Goal: Task Accomplishment & Management: Manage account settings

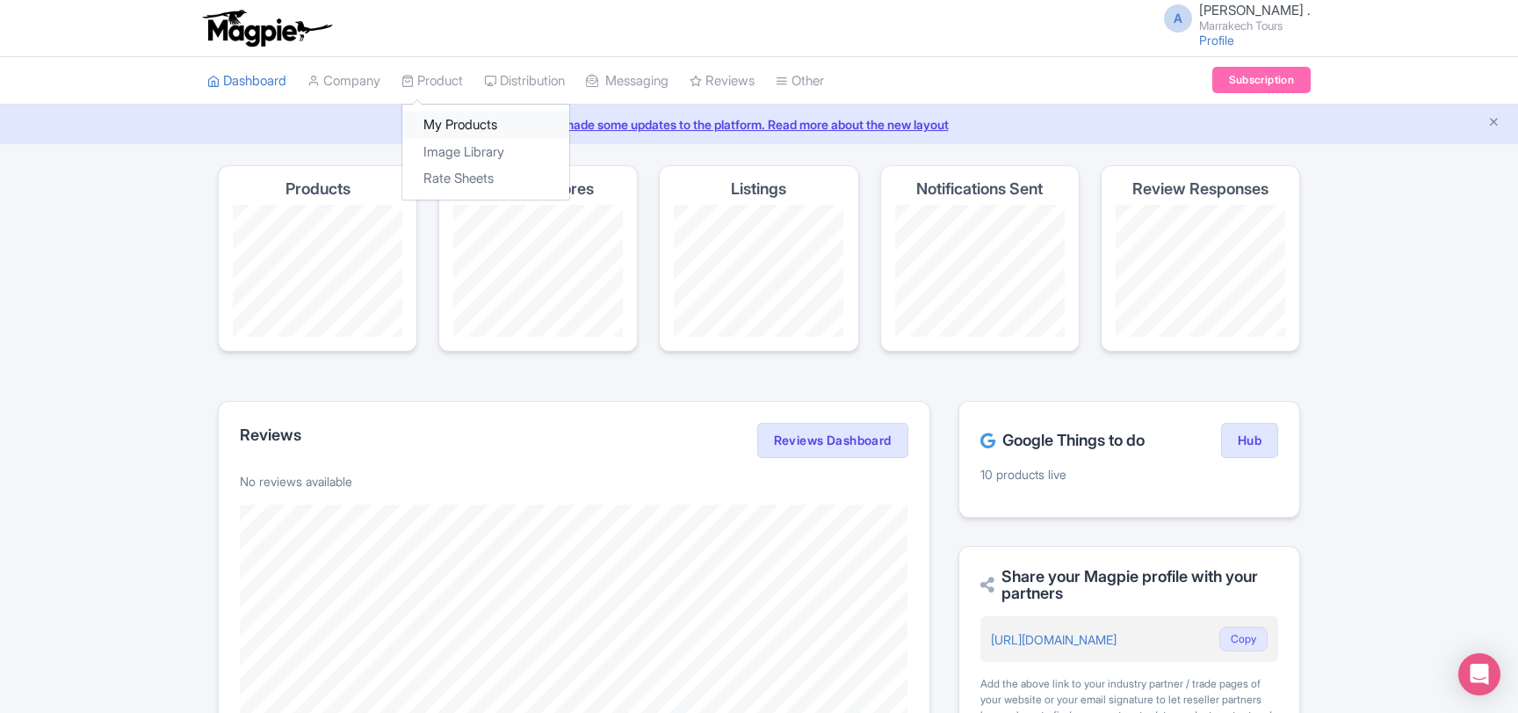
click at [464, 122] on link "My Products" at bounding box center [485, 125] width 167 height 27
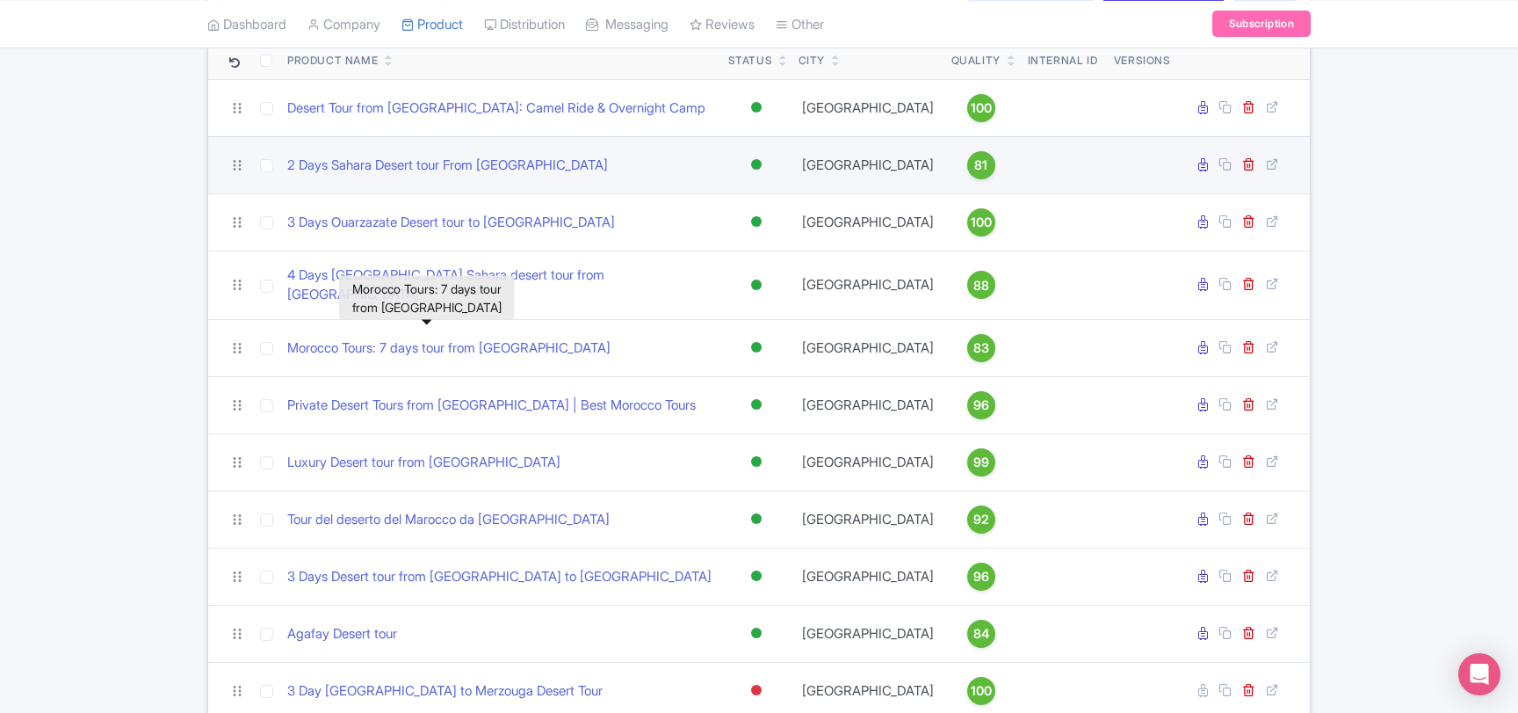
scroll to position [380, 0]
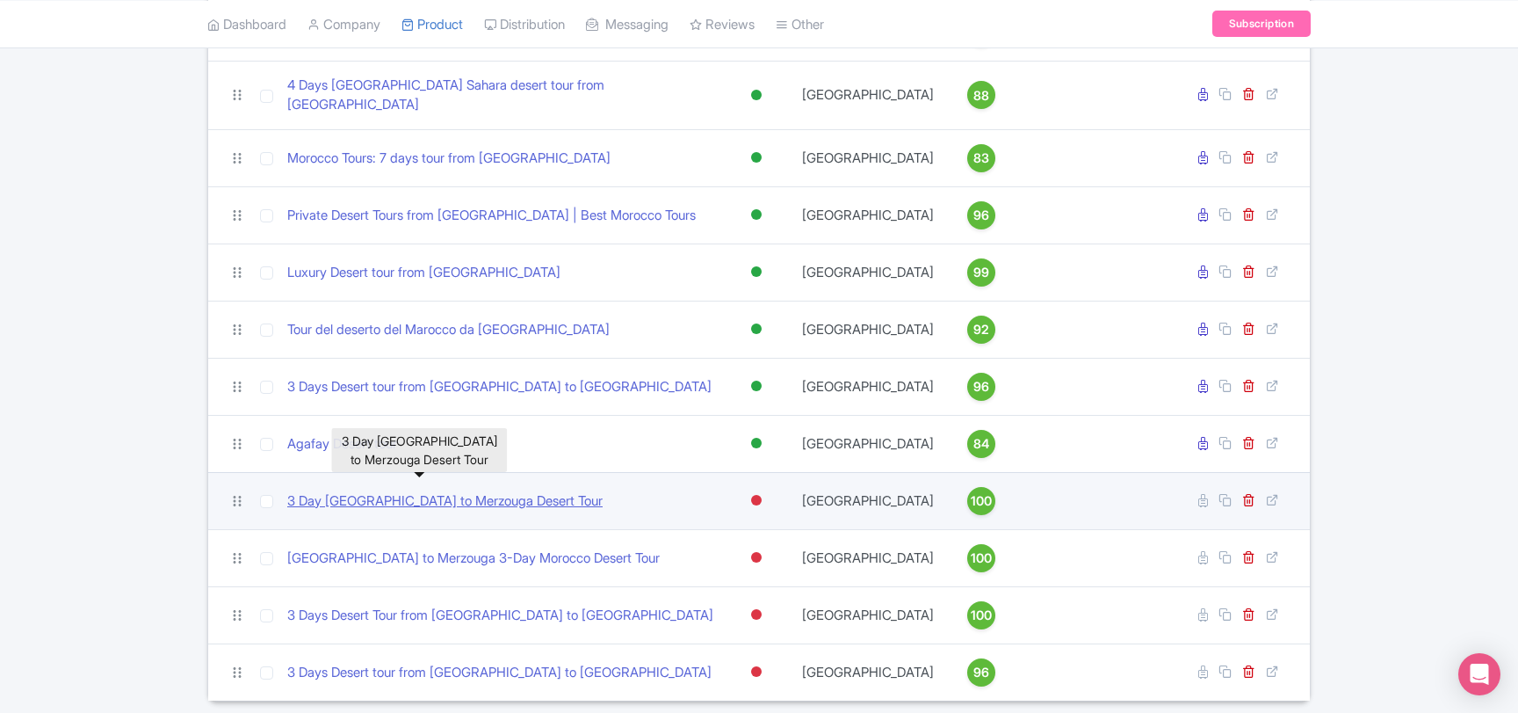
click at [448, 491] on link "3 Day [GEOGRAPHIC_DATA] to Merzouga Desert Tour" at bounding box center [444, 501] width 315 height 20
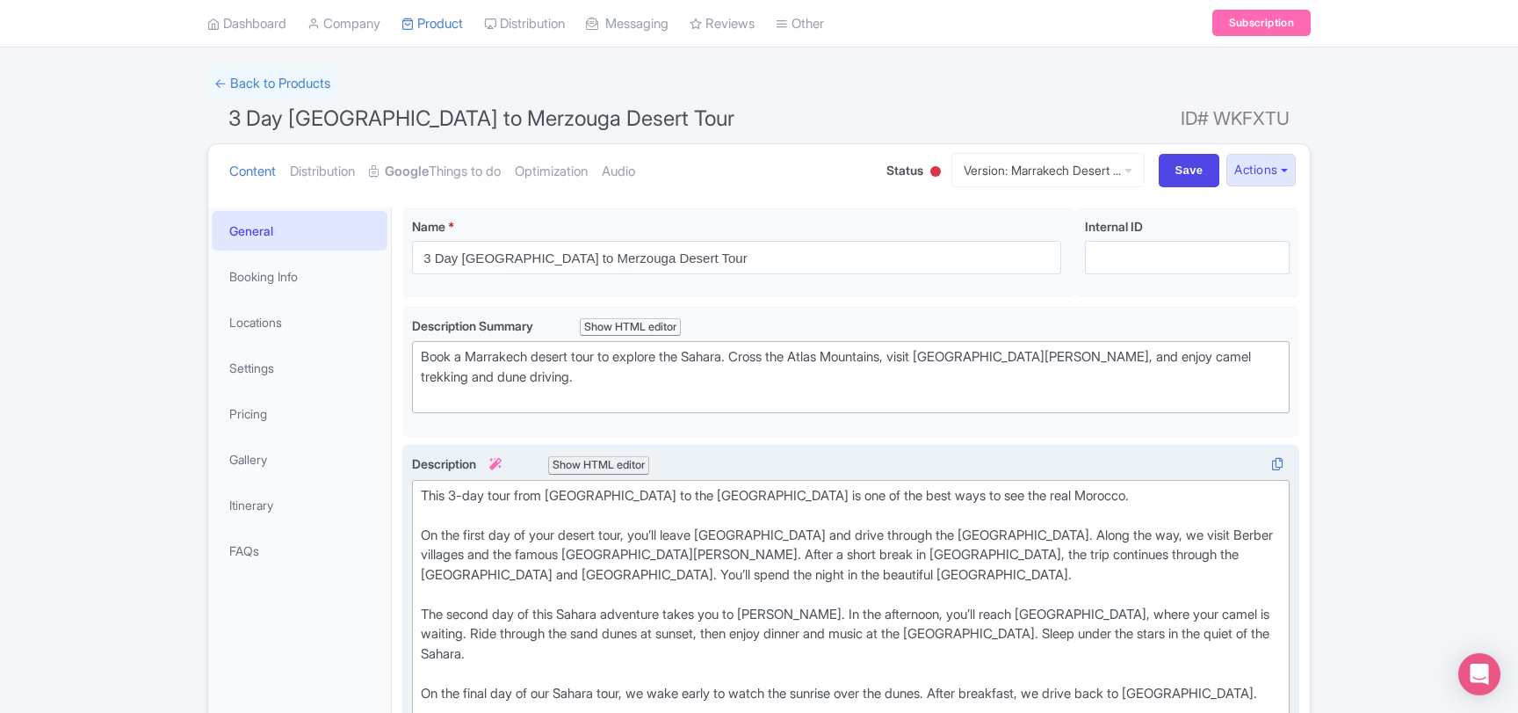
scroll to position [95, 0]
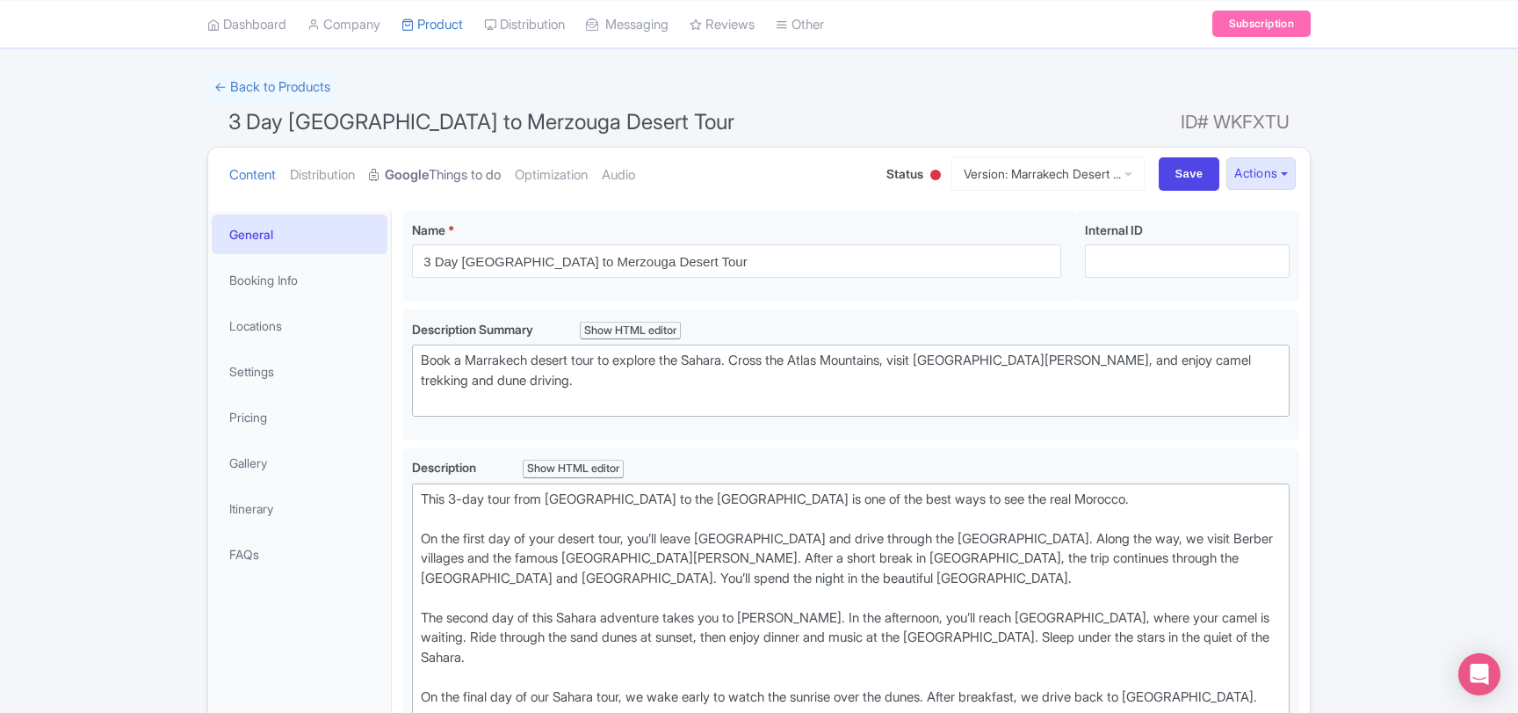
click at [424, 184] on strong "Google" at bounding box center [407, 175] width 44 height 20
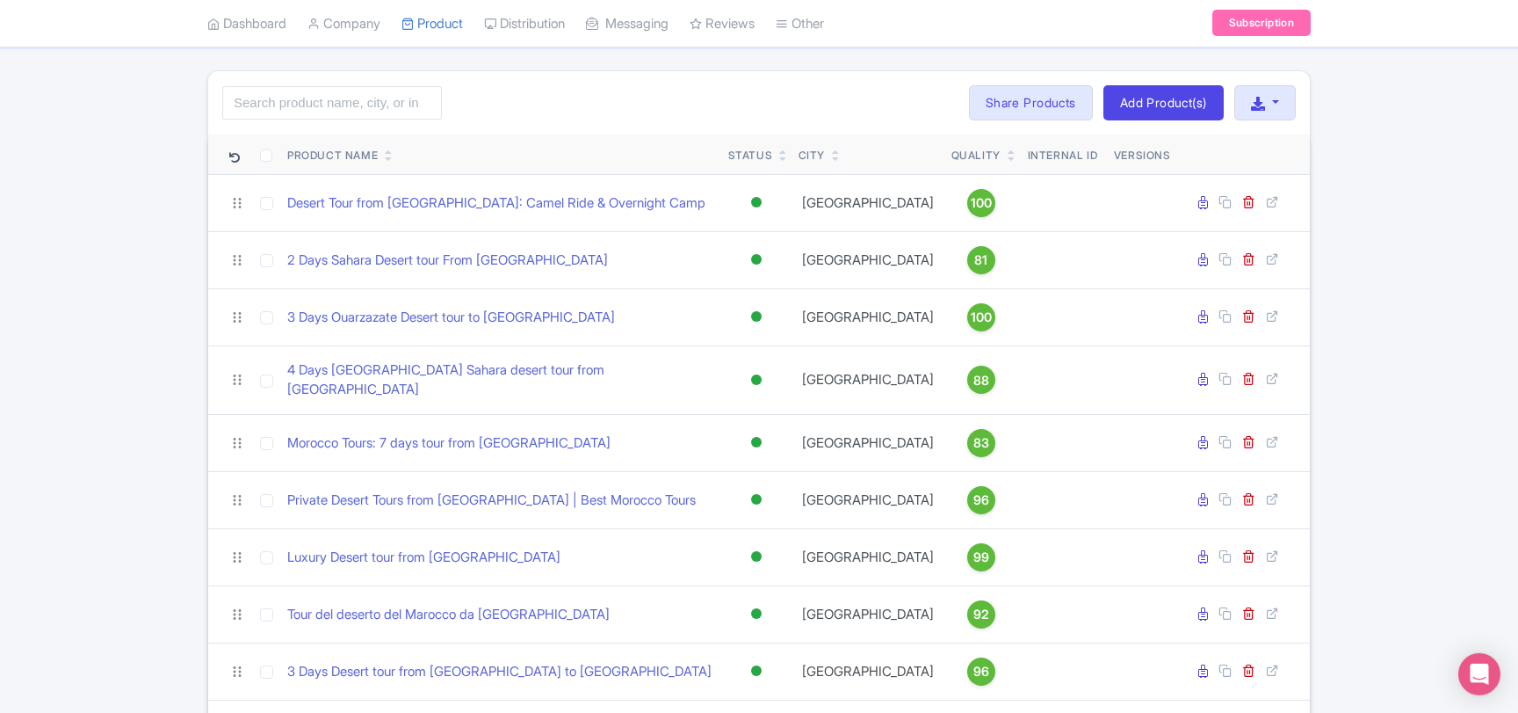
scroll to position [95, 0]
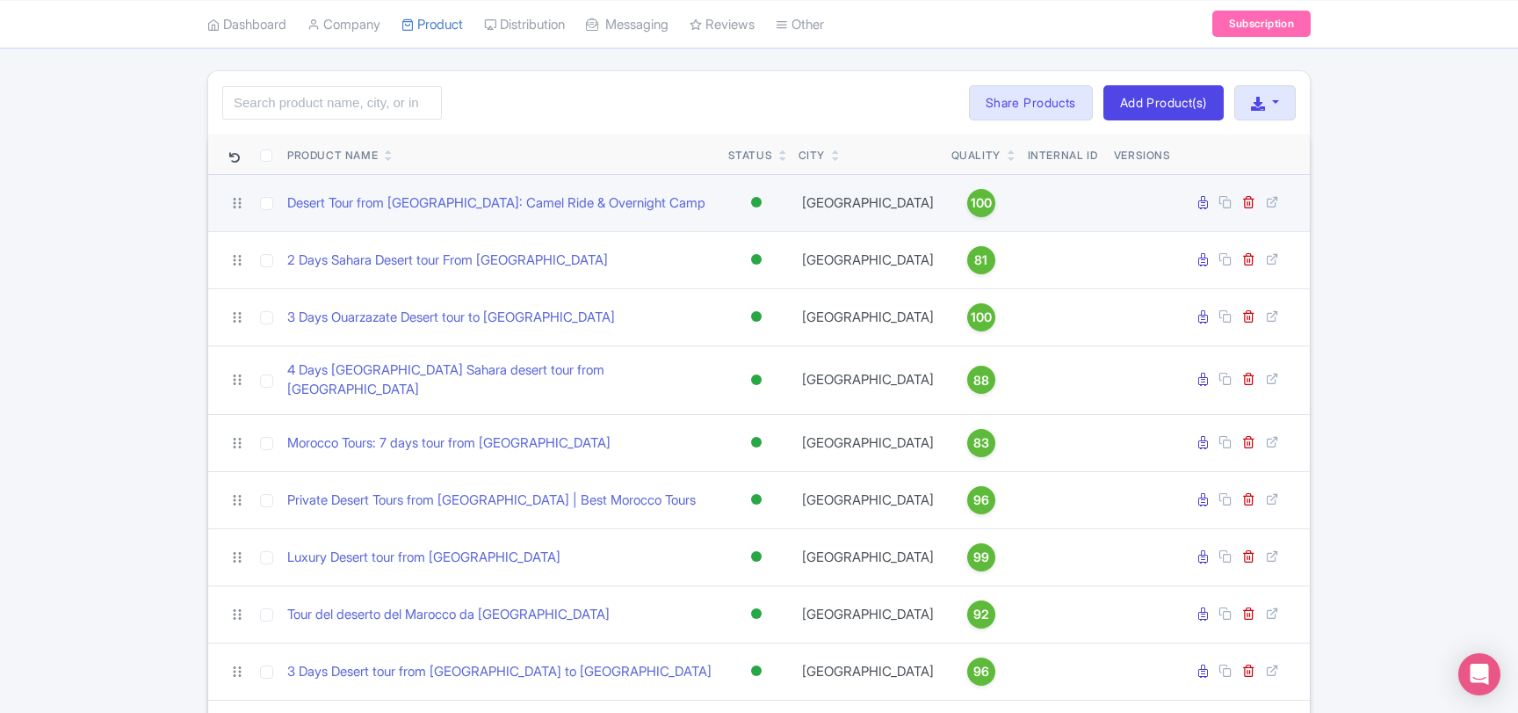
click at [751, 199] on div at bounding box center [757, 202] width 18 height 25
click at [708, 266] on div "Inactive" at bounding box center [713, 265] width 104 height 33
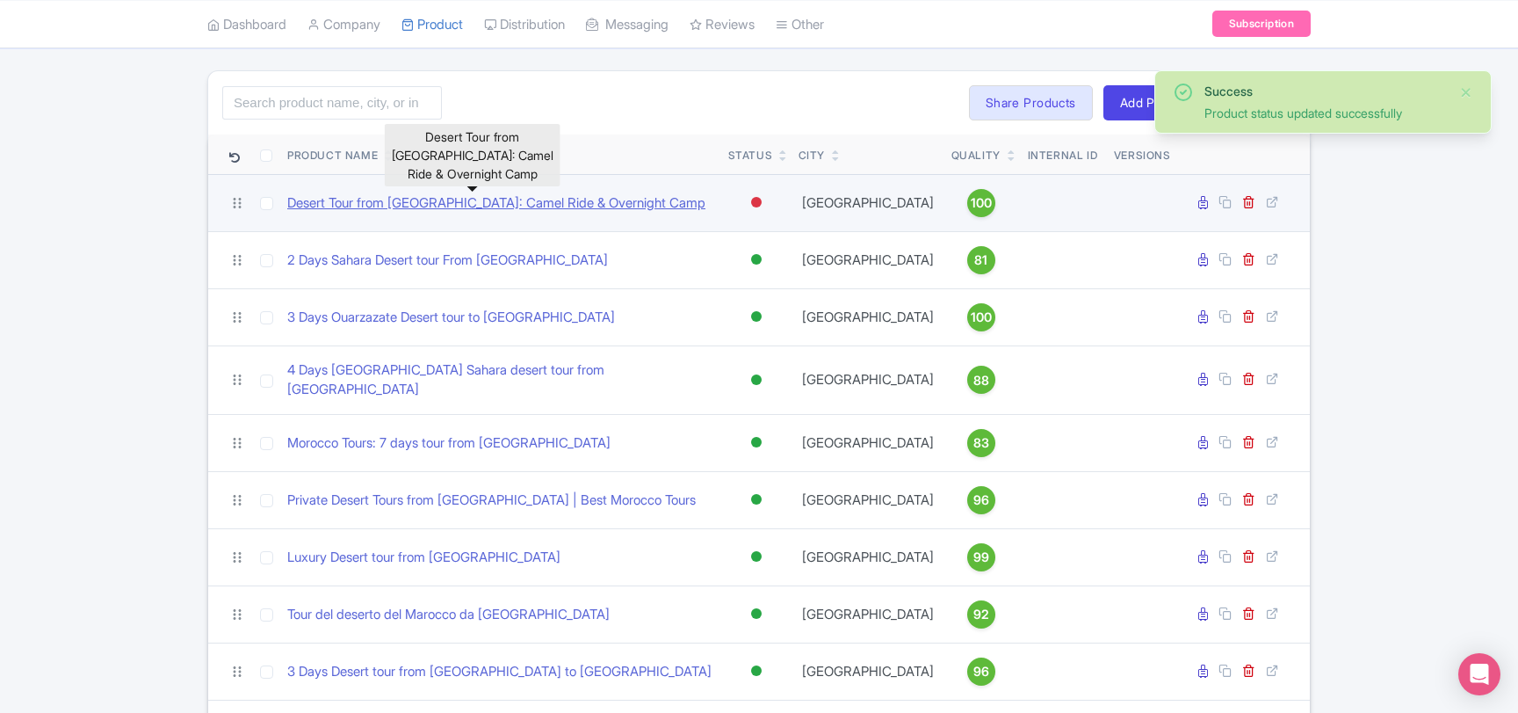
click at [597, 199] on link "Desert Tour from Marrakech: Camel Ride & Overnight Camp" at bounding box center [496, 203] width 418 height 20
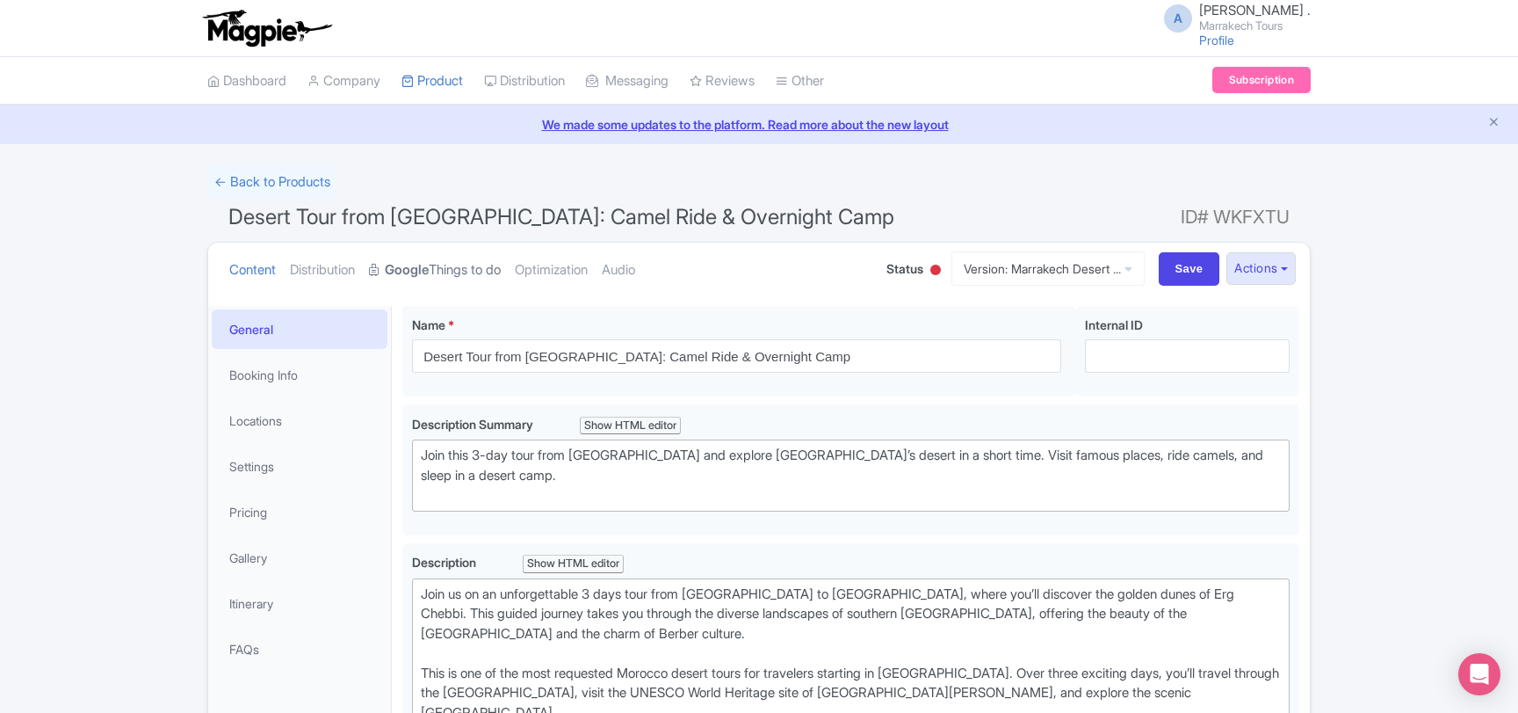
click at [494, 260] on link "Google Things to do" at bounding box center [435, 270] width 132 height 55
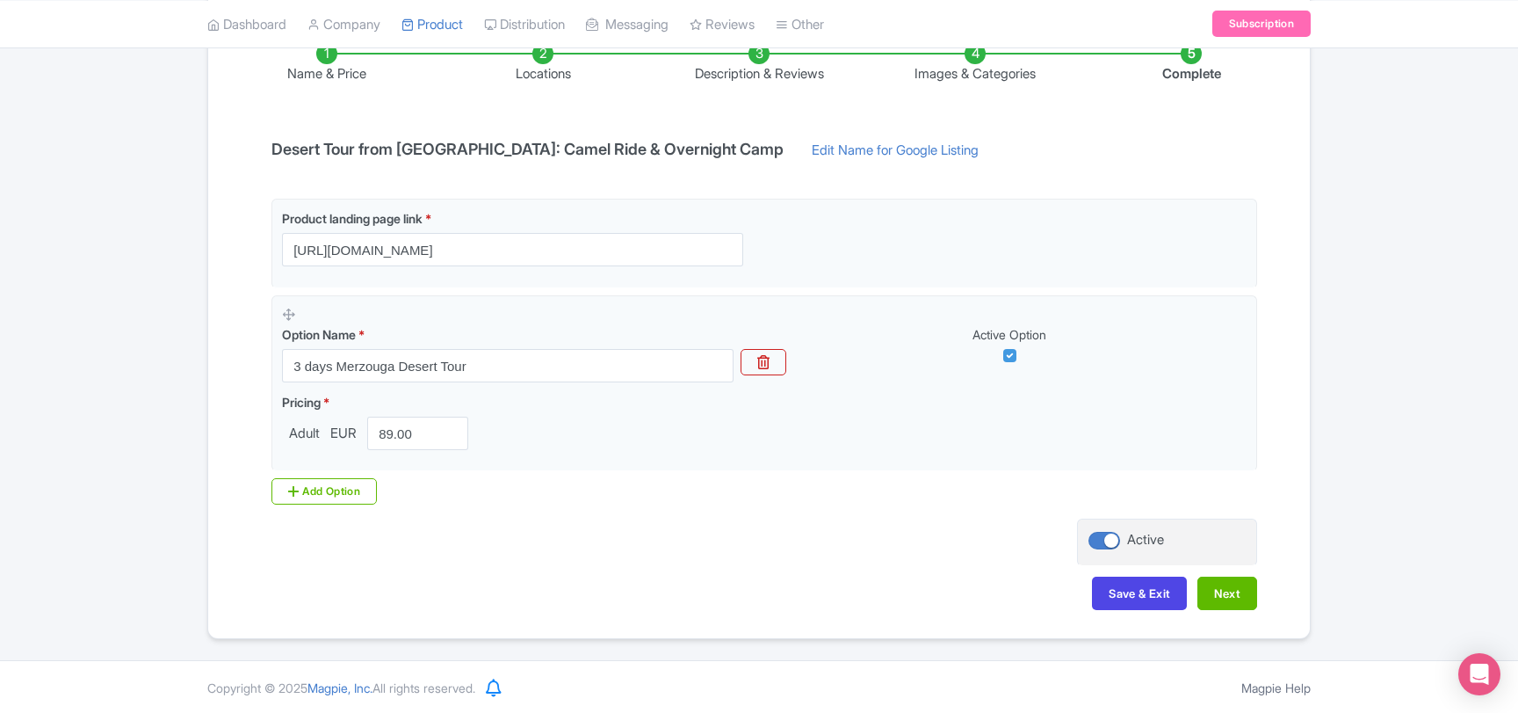
scroll to position [308, 0]
click at [1101, 542] on div at bounding box center [1105, 541] width 32 height 18
click at [1100, 542] on input "Active" at bounding box center [1094, 539] width 11 height 11
checkbox input "false"
click at [1110, 593] on button "Save & Exit" at bounding box center [1139, 592] width 95 height 33
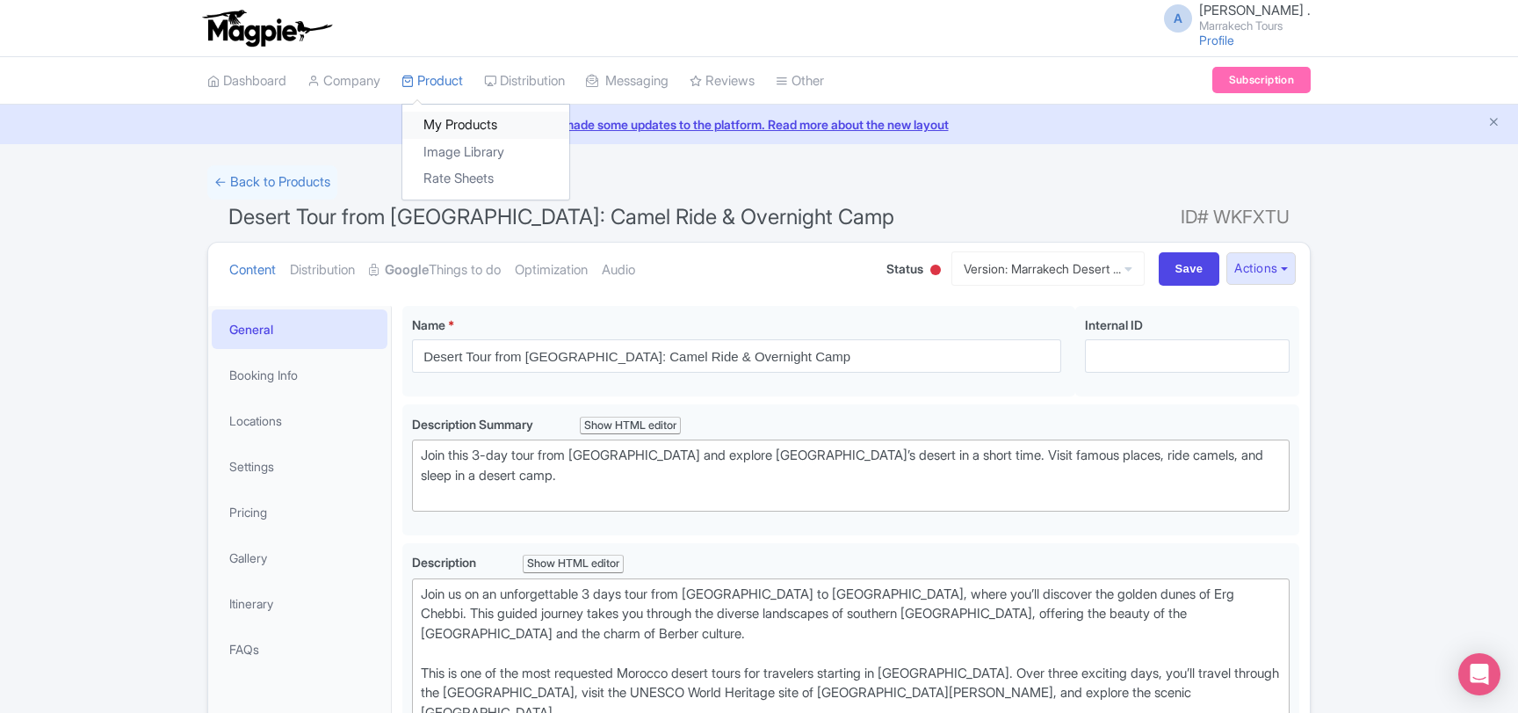
click at [472, 120] on link "My Products" at bounding box center [485, 125] width 167 height 27
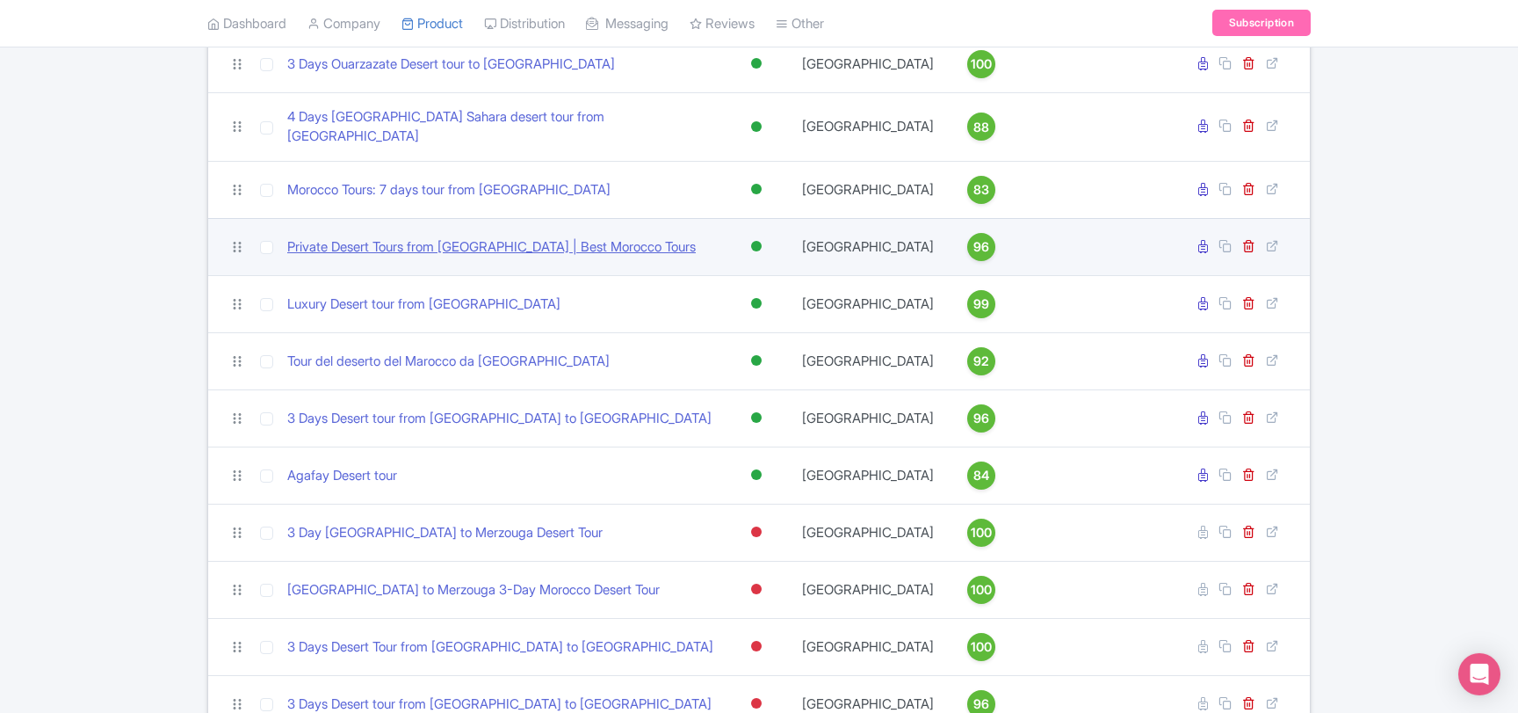
scroll to position [380, 0]
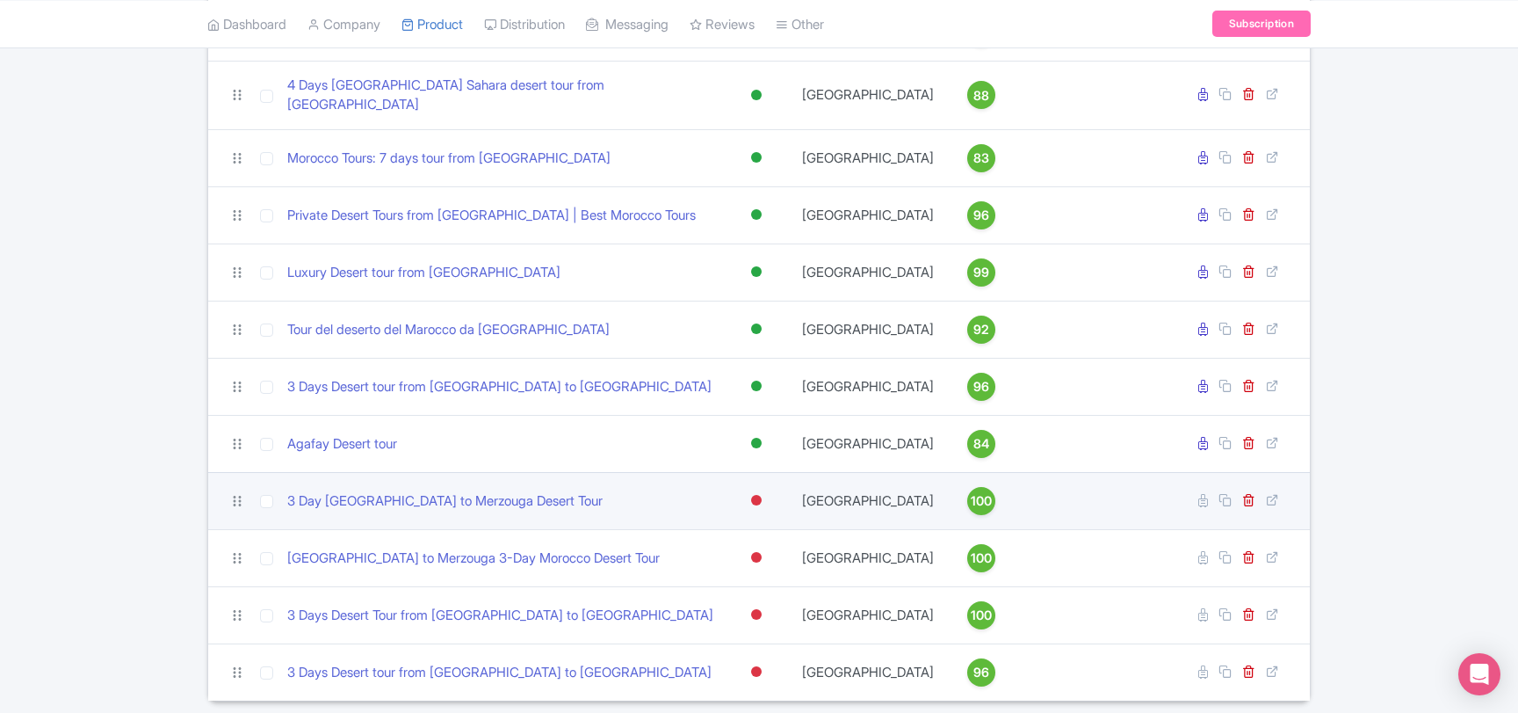
click at [758, 495] on div at bounding box center [756, 500] width 11 height 11
click at [728, 514] on div "Active" at bounding box center [713, 530] width 104 height 33
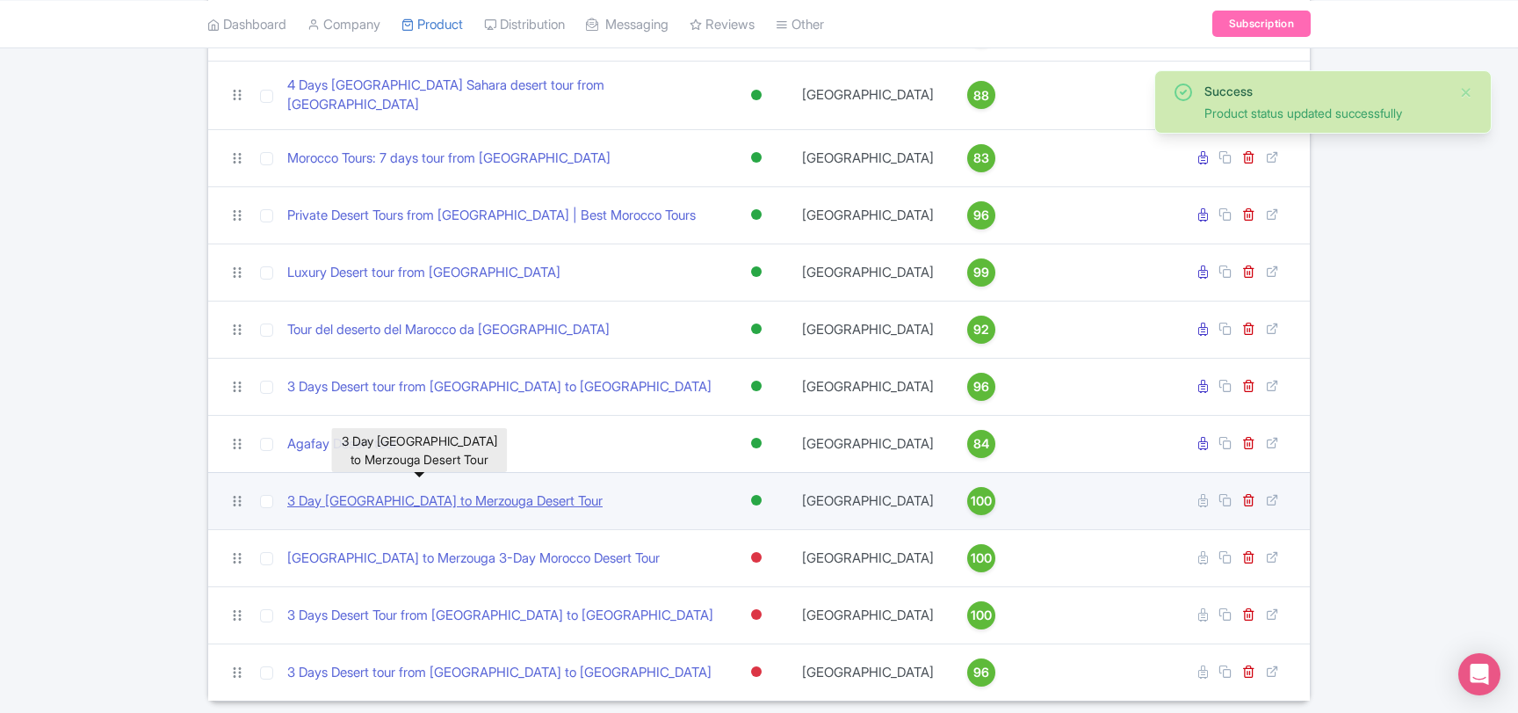
click at [498, 491] on link "3 Day [GEOGRAPHIC_DATA] to Merzouga Desert Tour" at bounding box center [444, 501] width 315 height 20
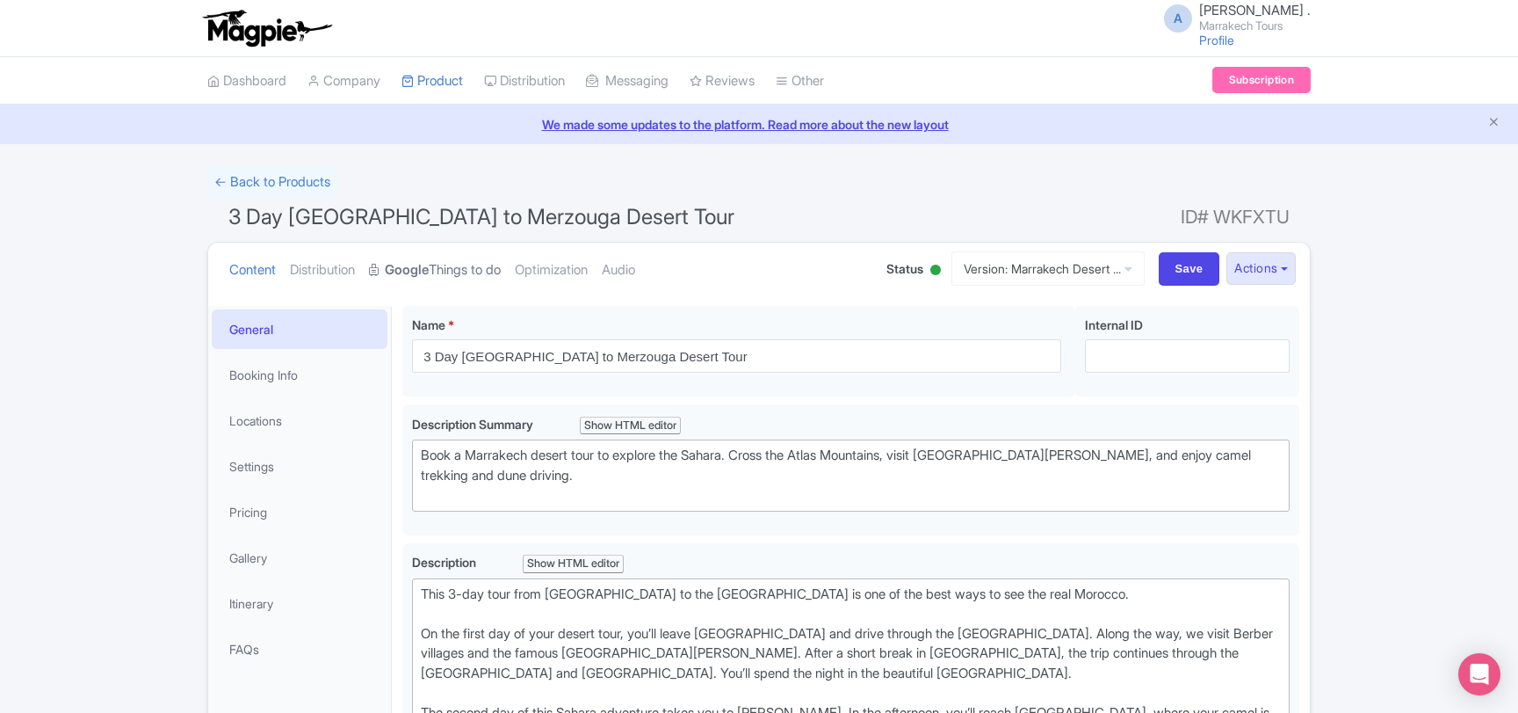
click at [475, 269] on link "Google Things to do" at bounding box center [435, 270] width 132 height 55
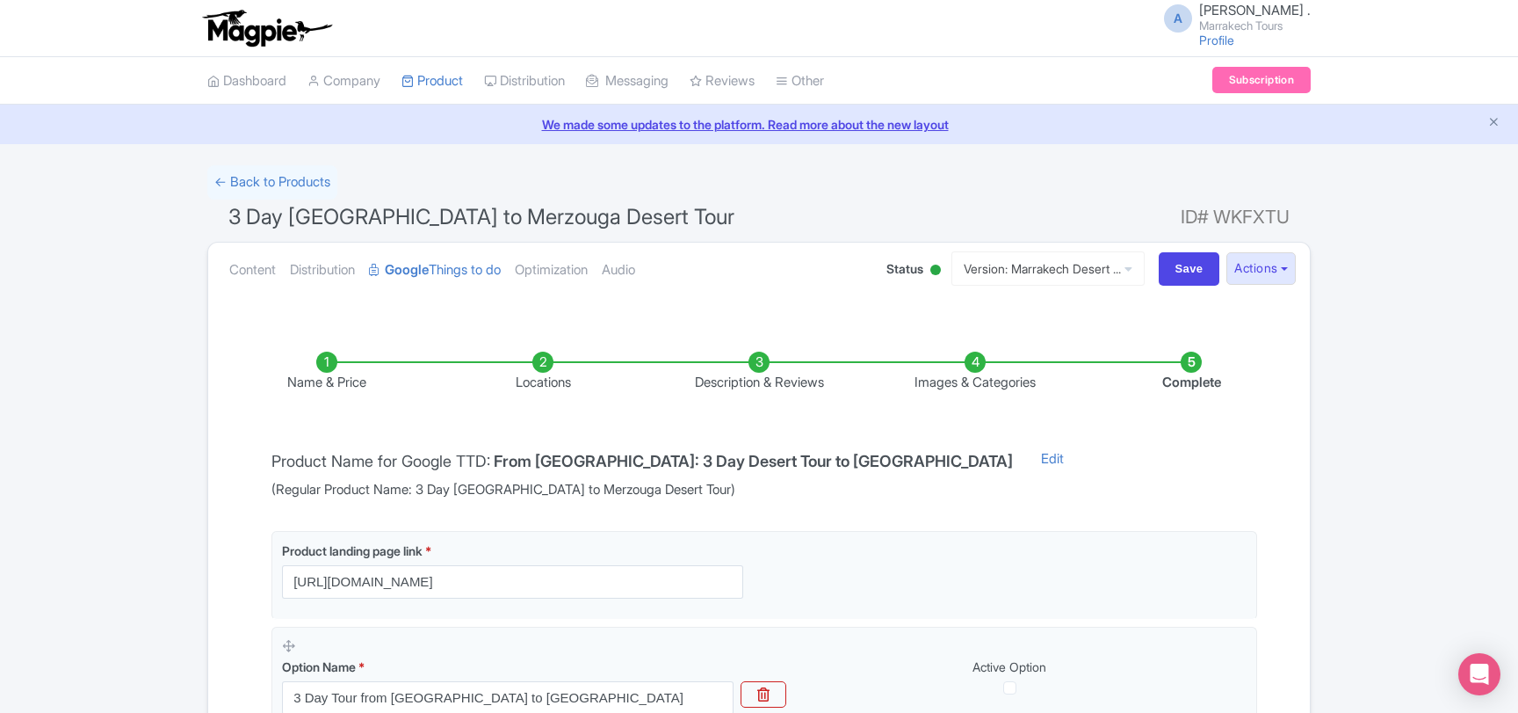
scroll to position [331, 0]
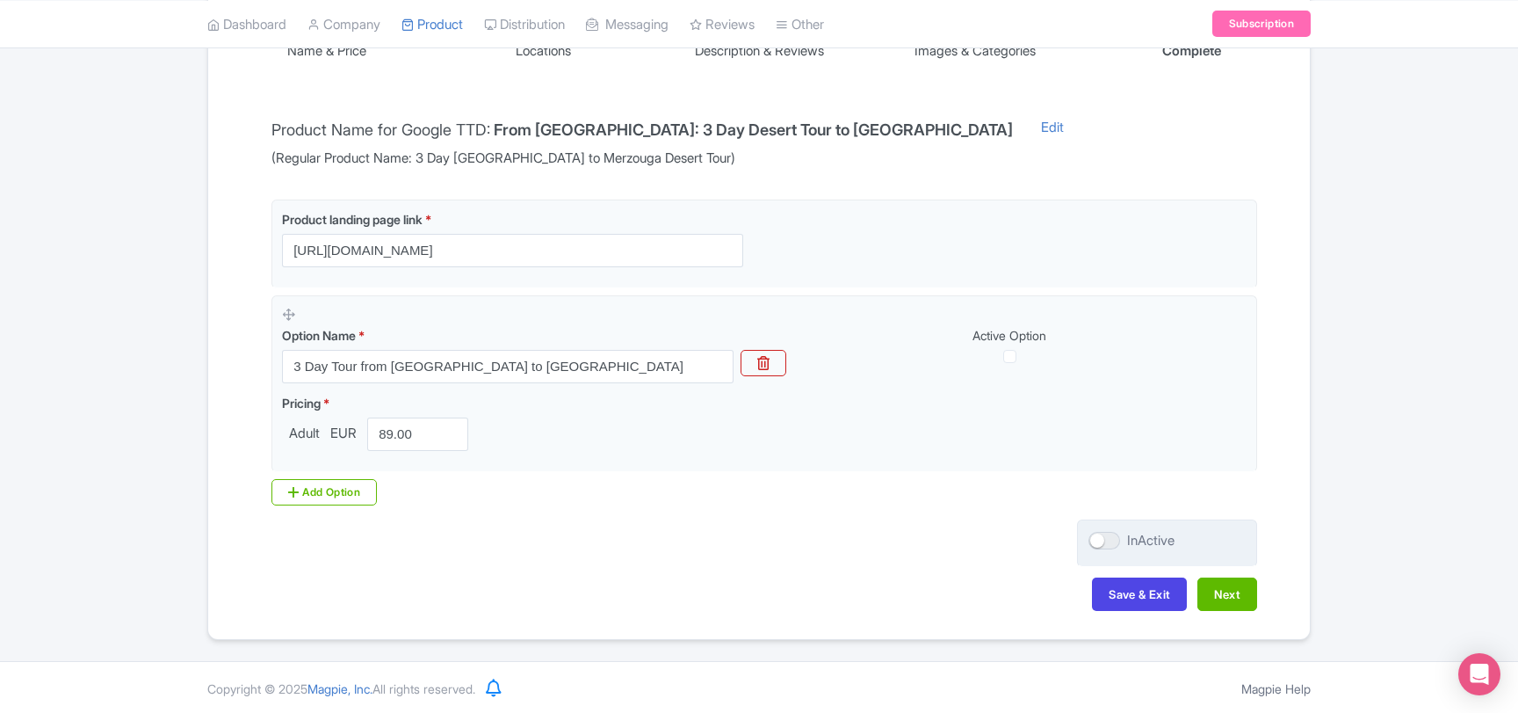
click at [1116, 540] on div at bounding box center [1105, 541] width 32 height 18
click at [1100, 540] on input "InActive" at bounding box center [1094, 540] width 11 height 11
checkbox input "true"
click at [1113, 601] on button "Save & Exit" at bounding box center [1139, 593] width 95 height 33
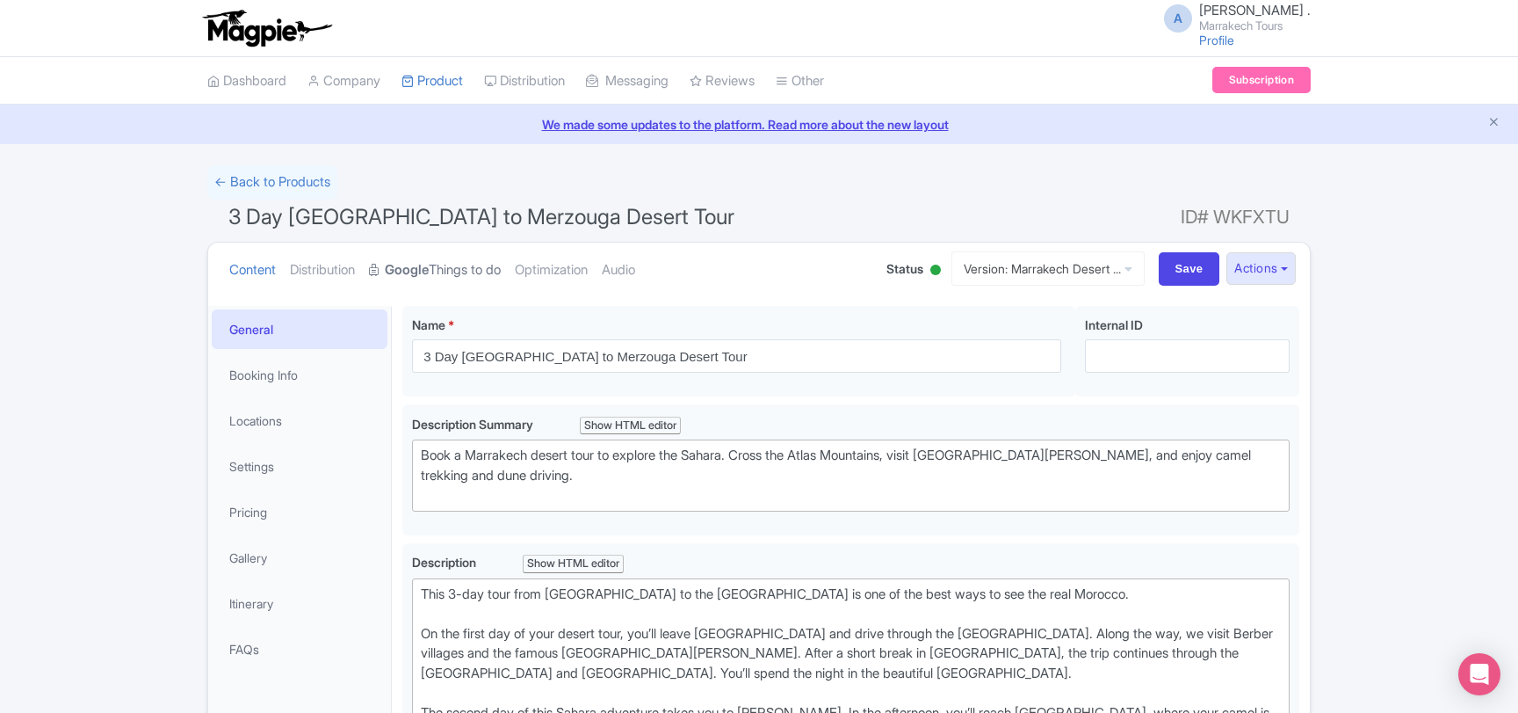
click at [429, 276] on strong "Google" at bounding box center [407, 270] width 44 height 20
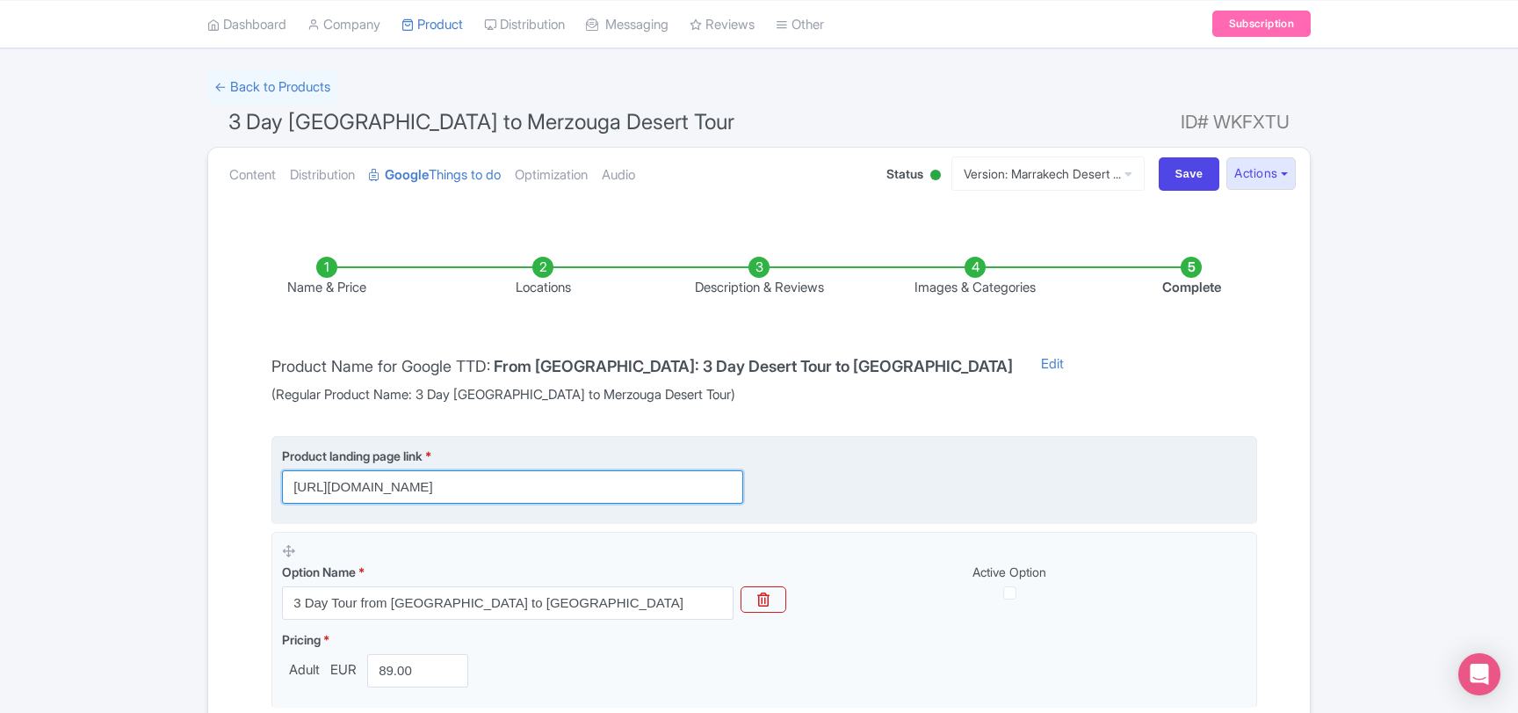
scroll to position [0, 122]
drag, startPoint x: 569, startPoint y: 488, endPoint x: 792, endPoint y: 494, distance: 222.4
click at [743, 494] on input "[URL][DOMAIN_NAME]" at bounding box center [512, 486] width 461 height 33
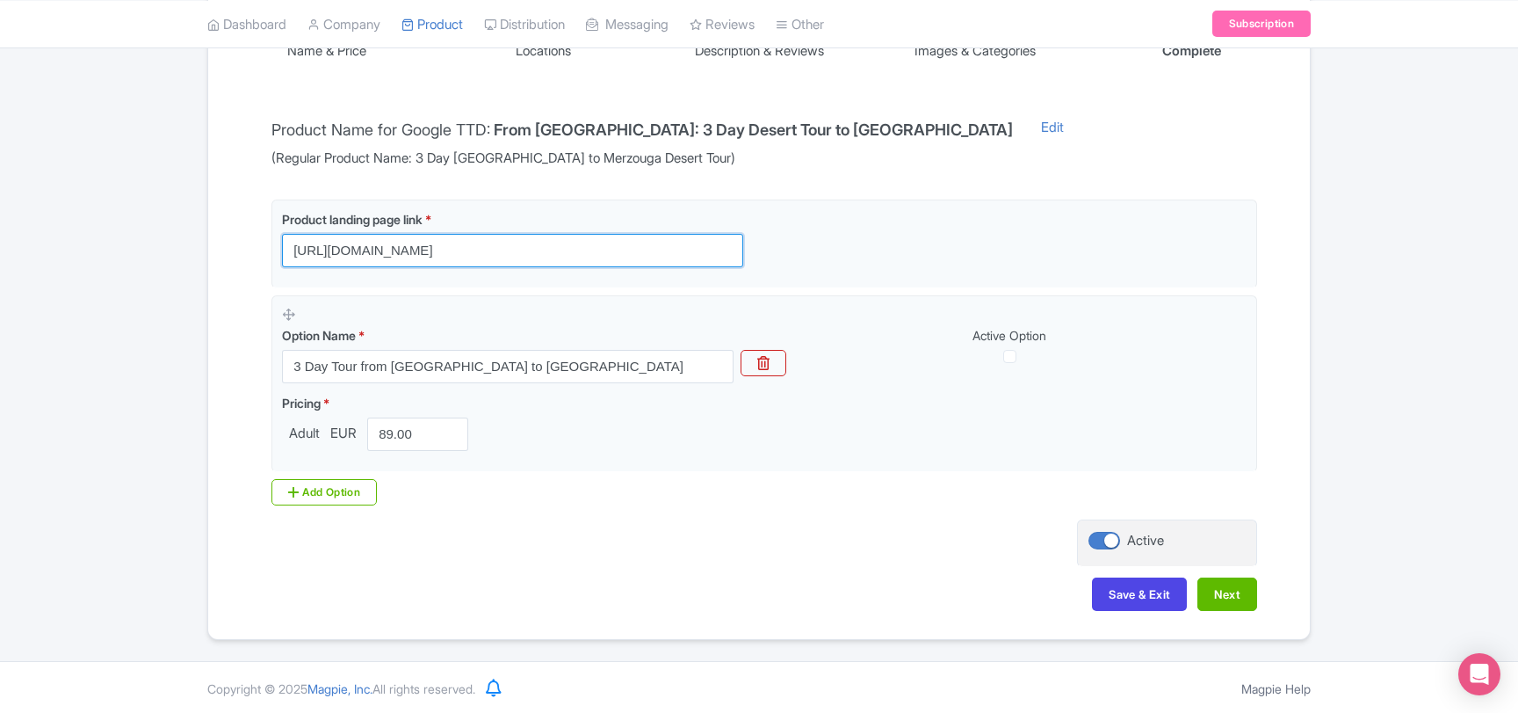
scroll to position [47, 0]
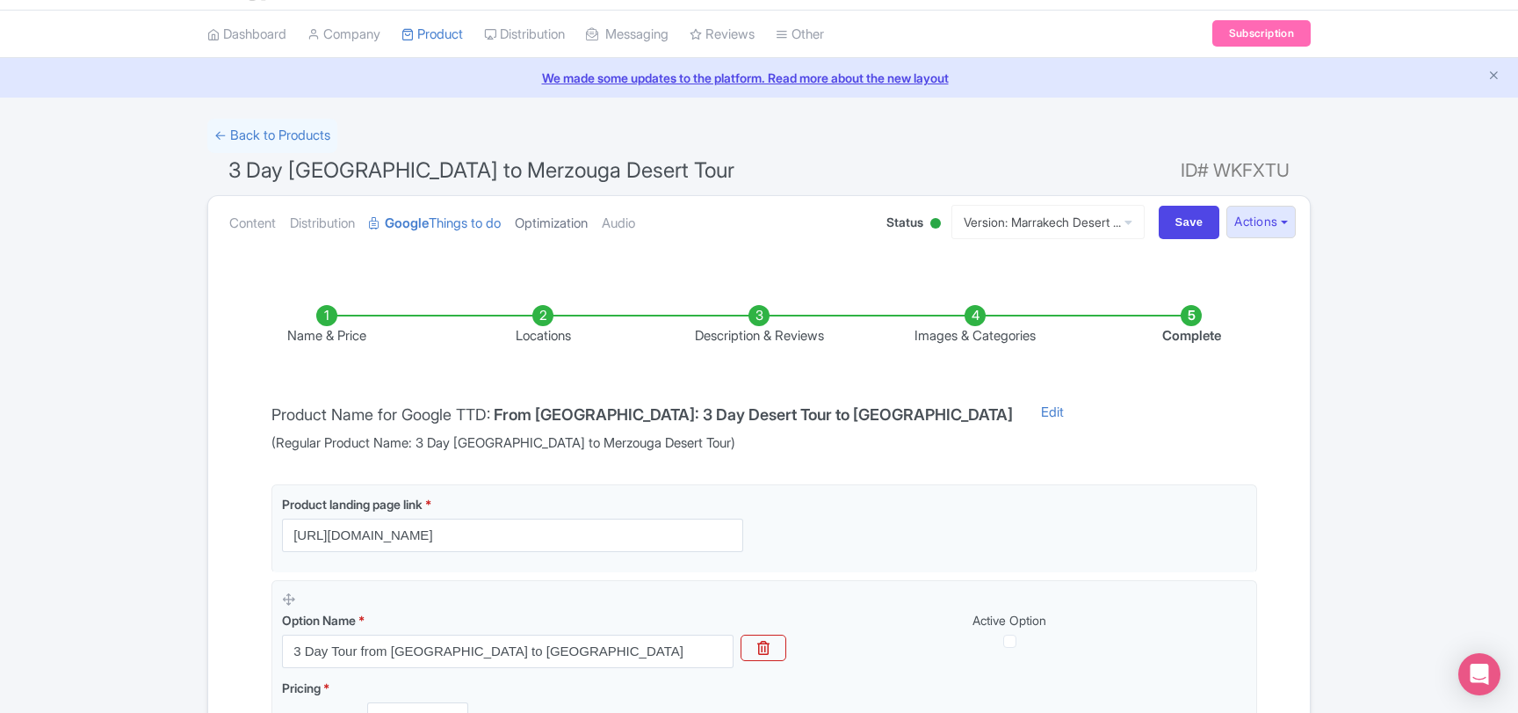
click at [546, 221] on link "Optimization" at bounding box center [551, 223] width 73 height 55
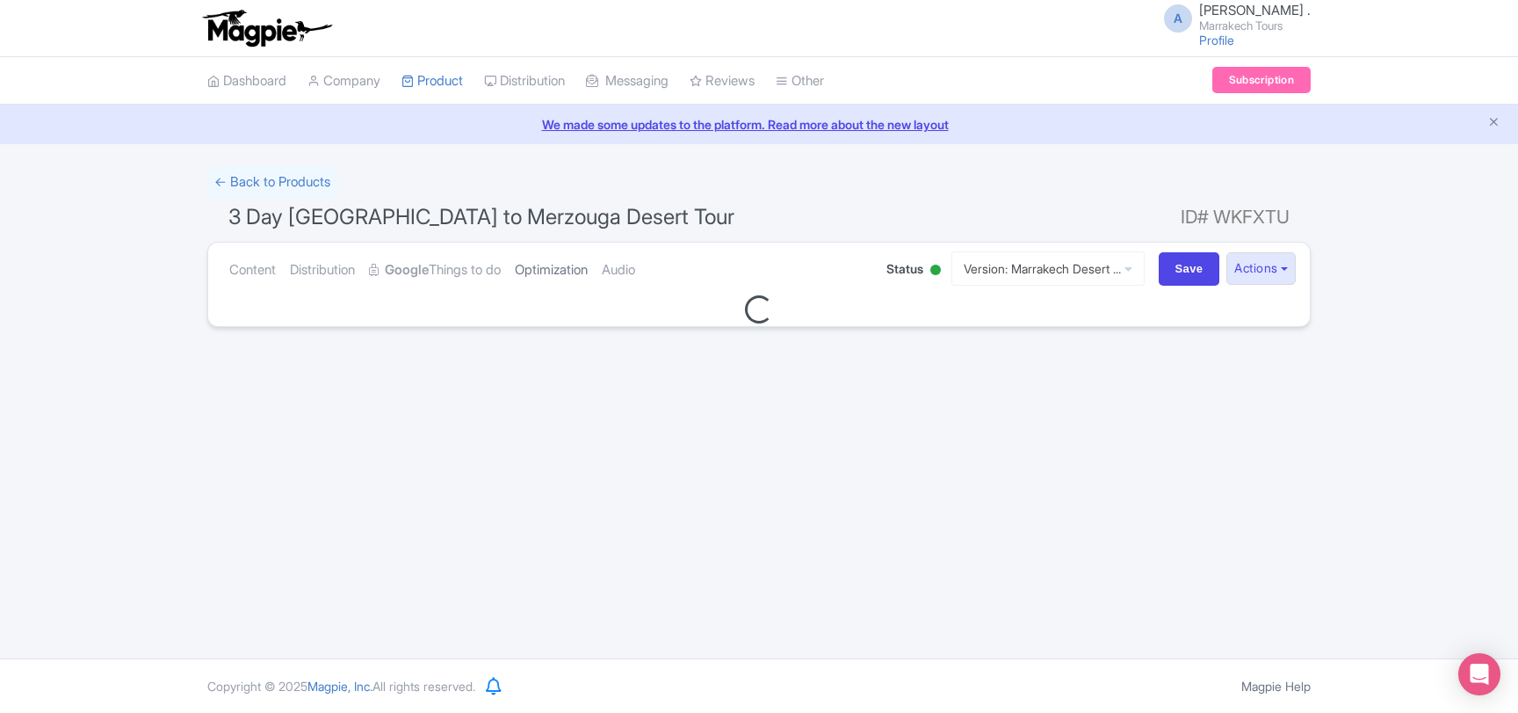
scroll to position [0, 0]
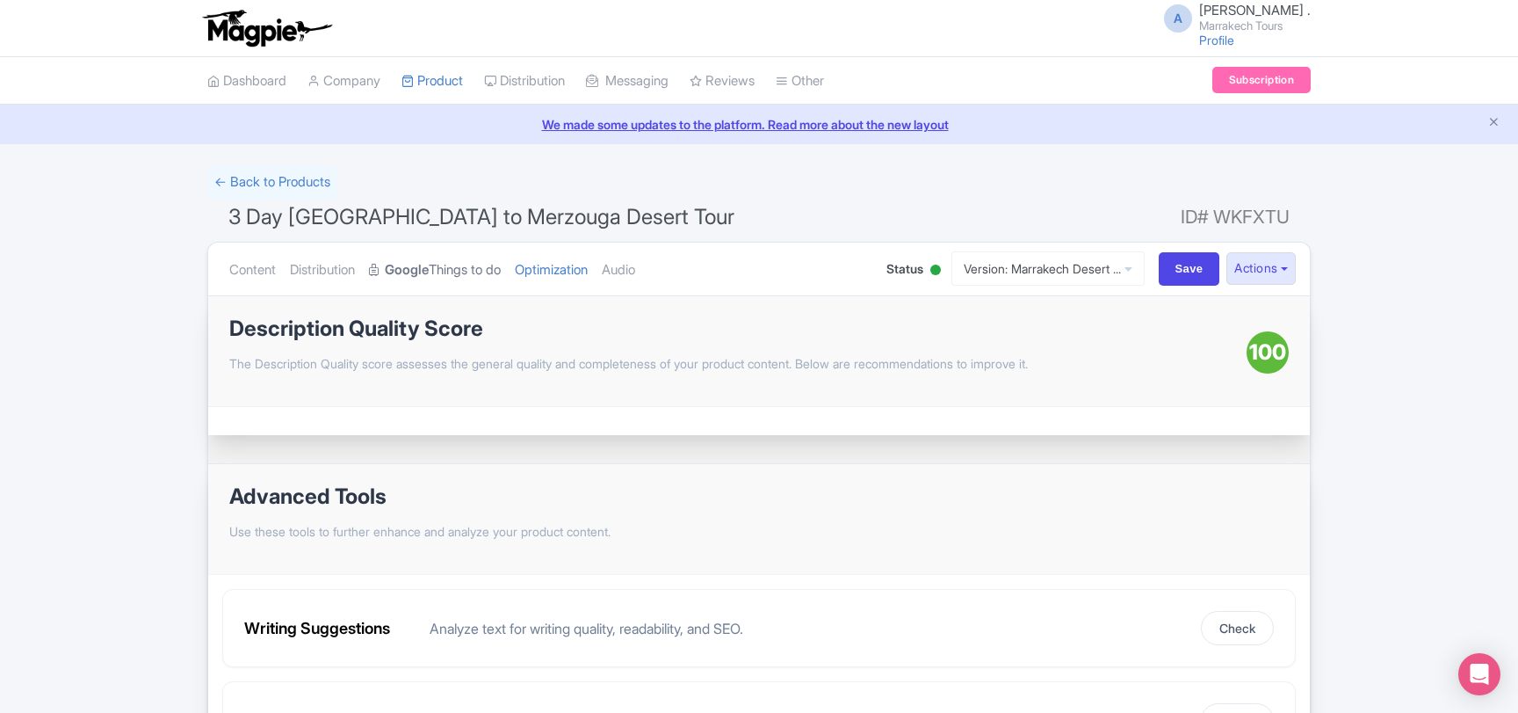
click at [464, 266] on link "Google Things to do" at bounding box center [435, 270] width 132 height 55
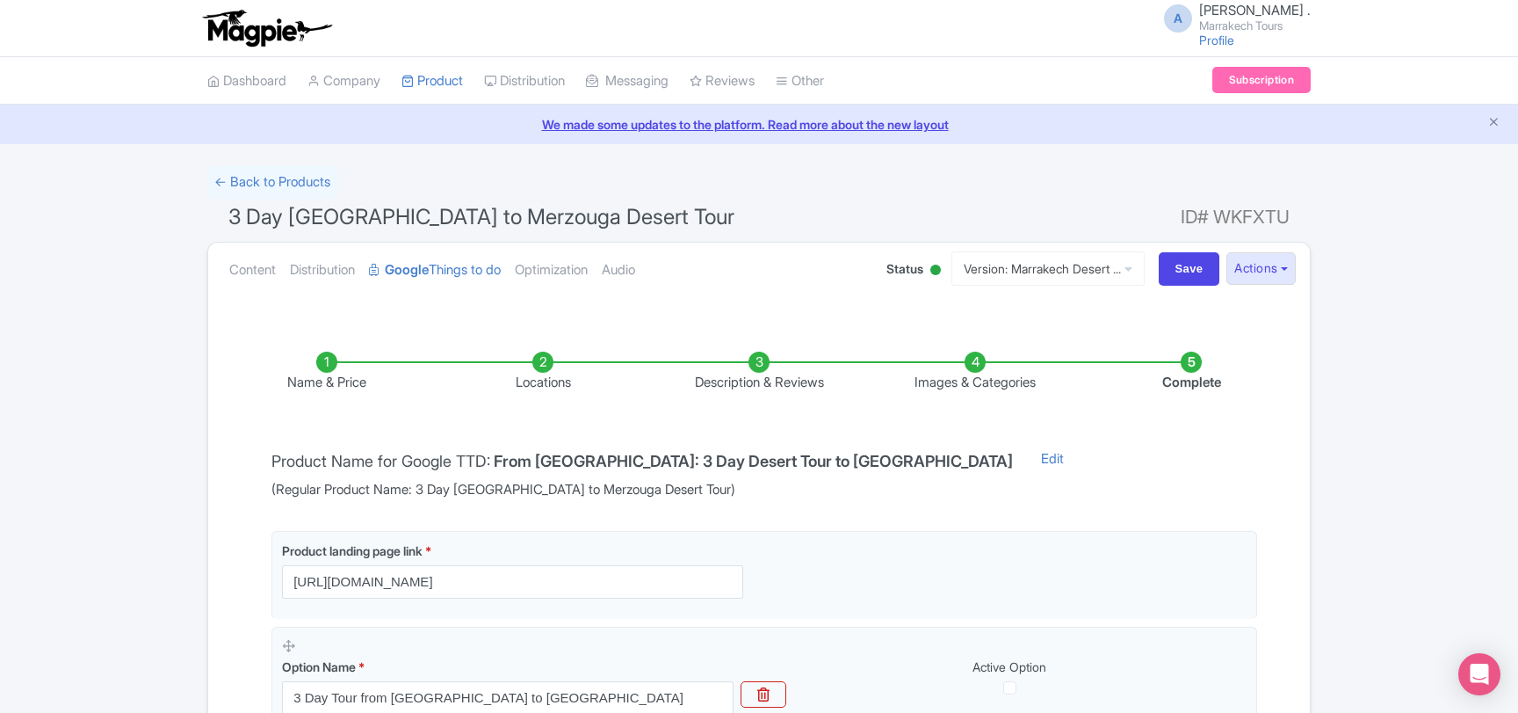
click at [968, 383] on li "Images & Categories" at bounding box center [975, 371] width 216 height 41
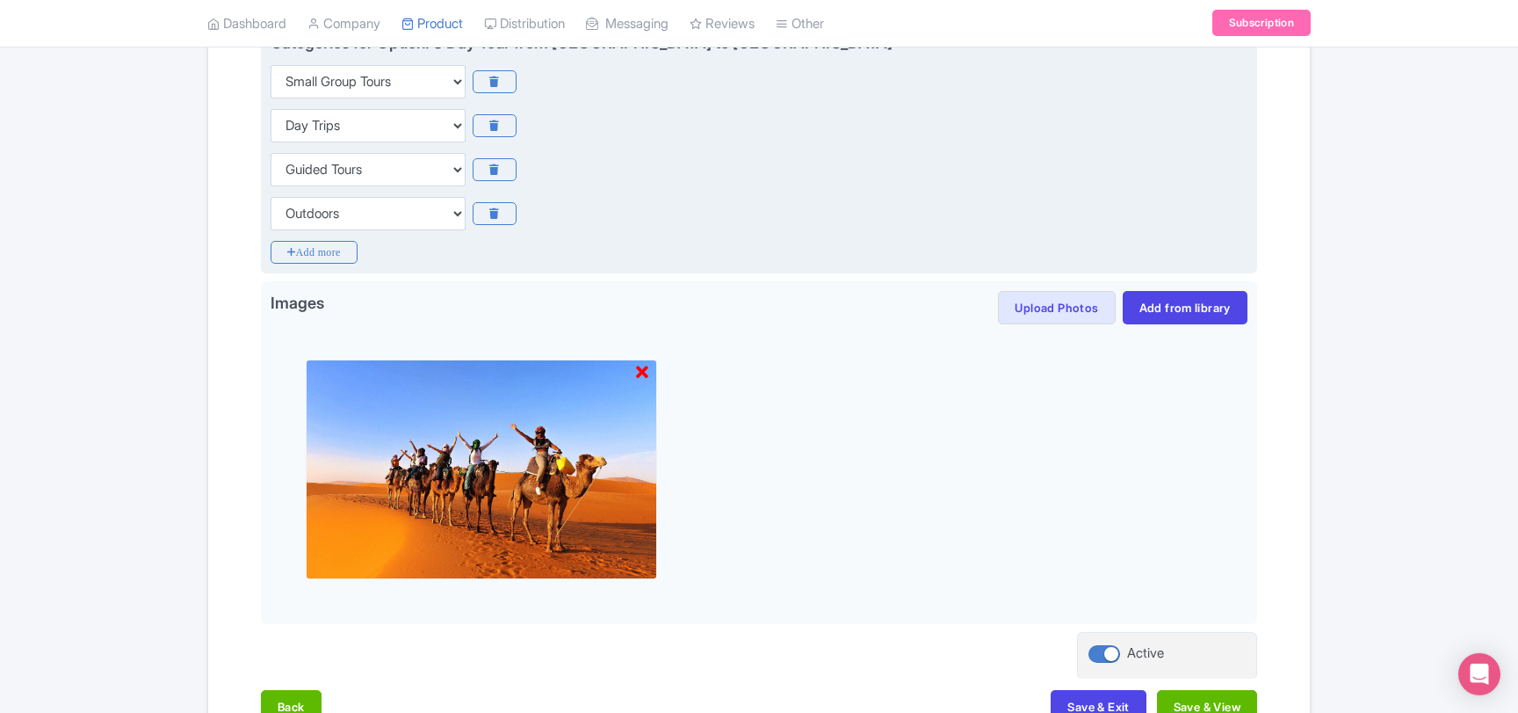
scroll to position [569, 0]
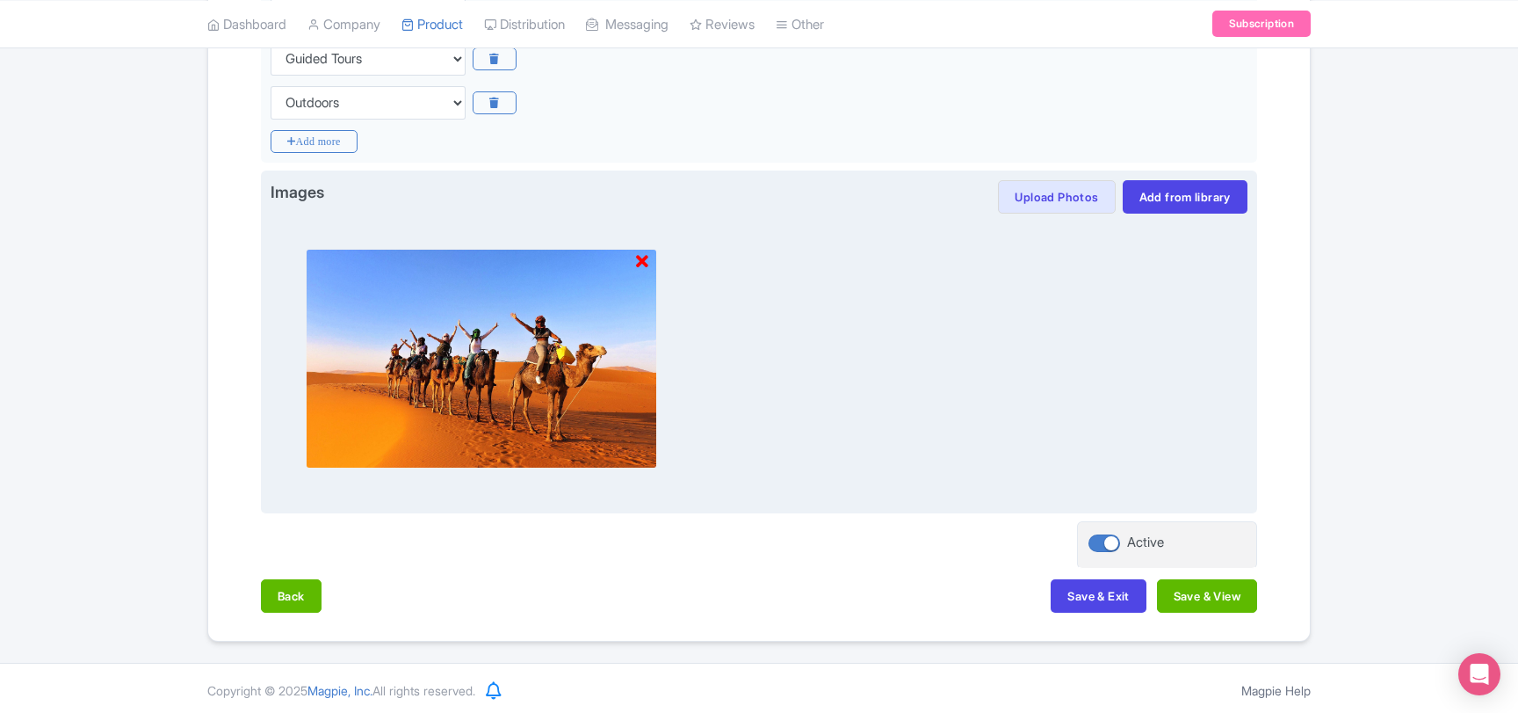
click at [642, 261] on icon at bounding box center [642, 262] width 12 height 18
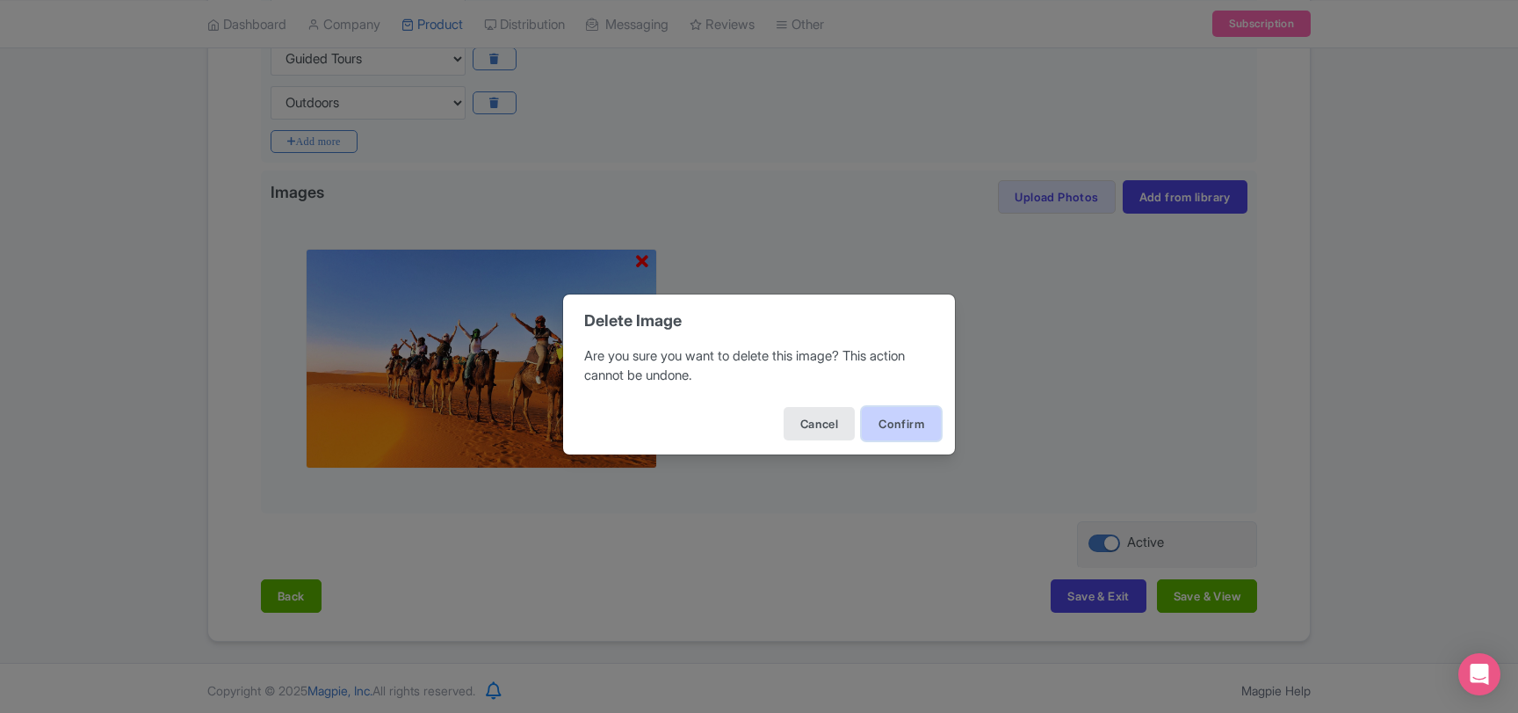
click at [898, 425] on button "Confirm" at bounding box center [901, 423] width 79 height 33
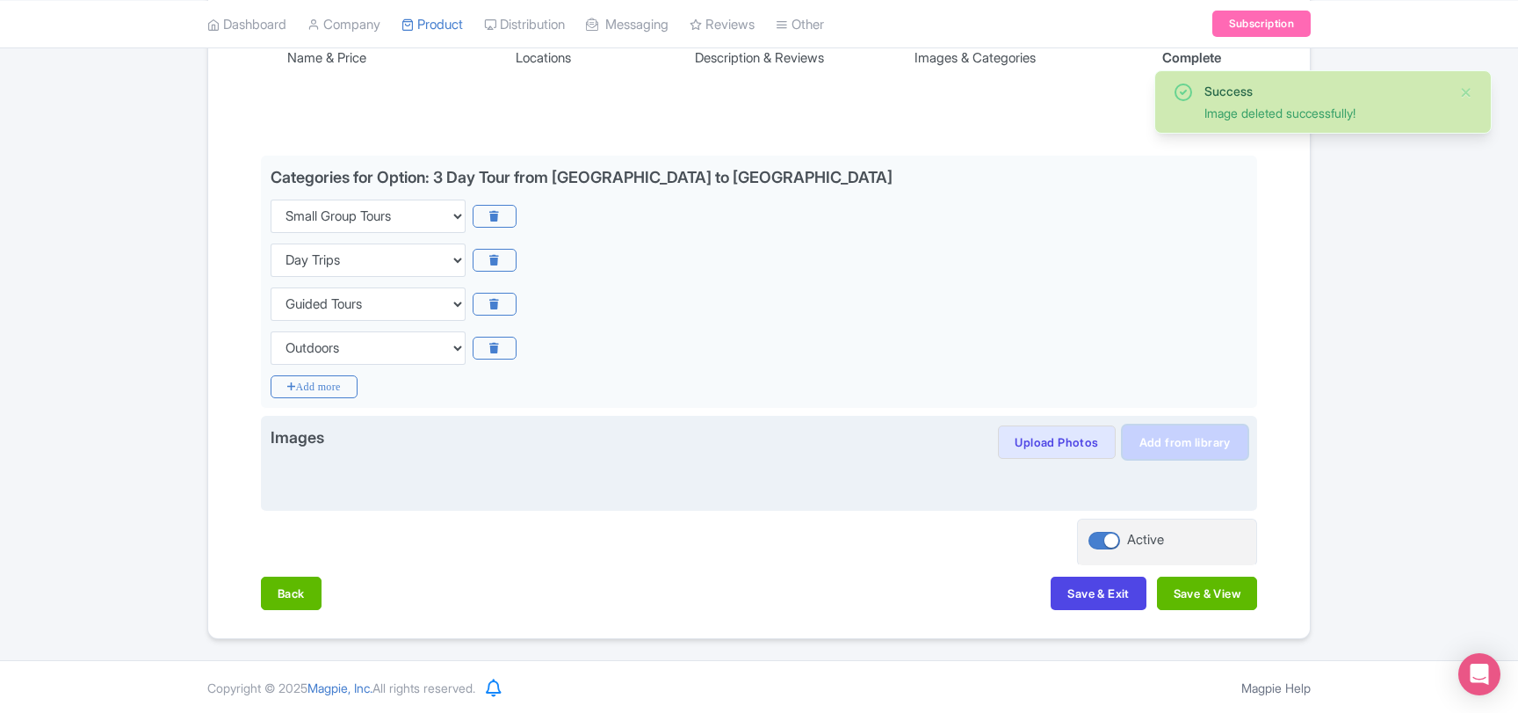
click at [1155, 446] on link "Add from library" at bounding box center [1185, 441] width 125 height 33
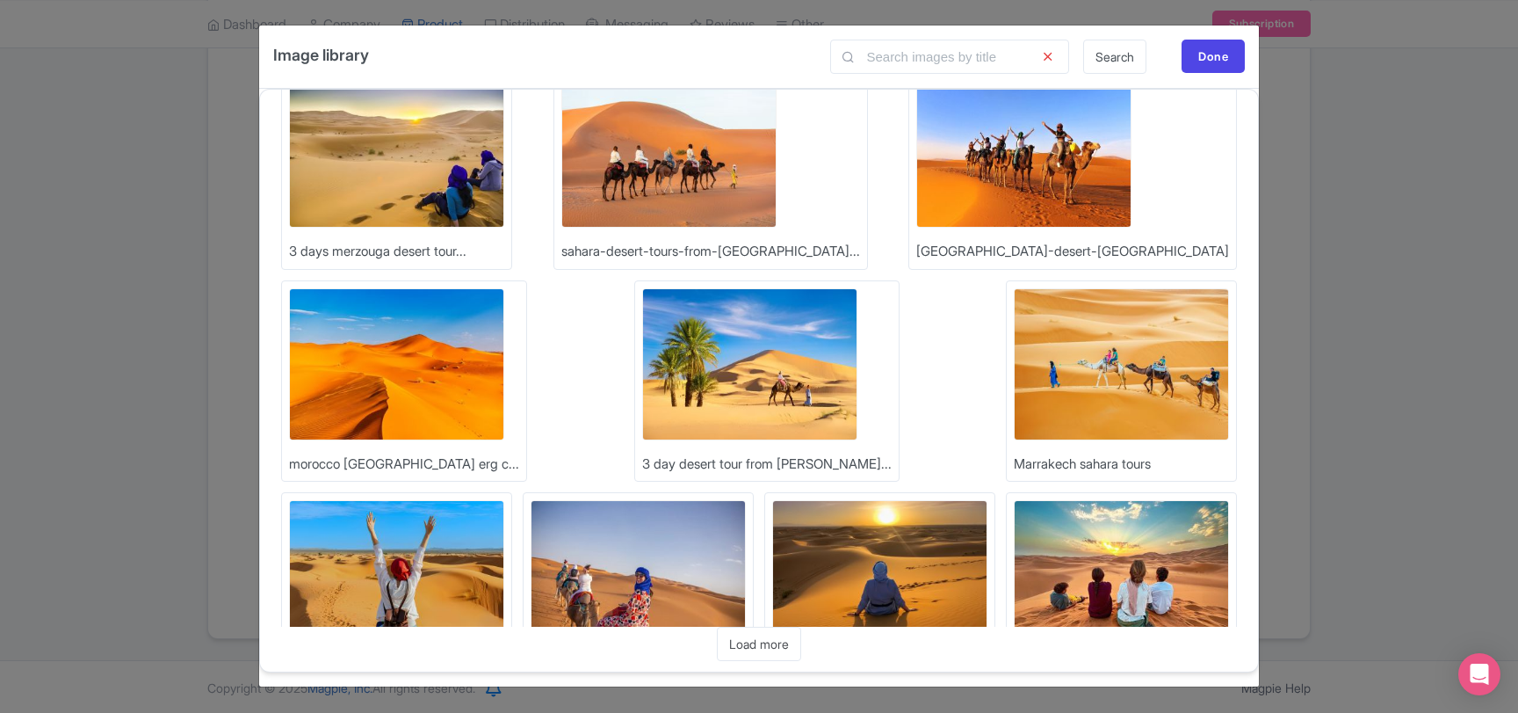
scroll to position [138, 0]
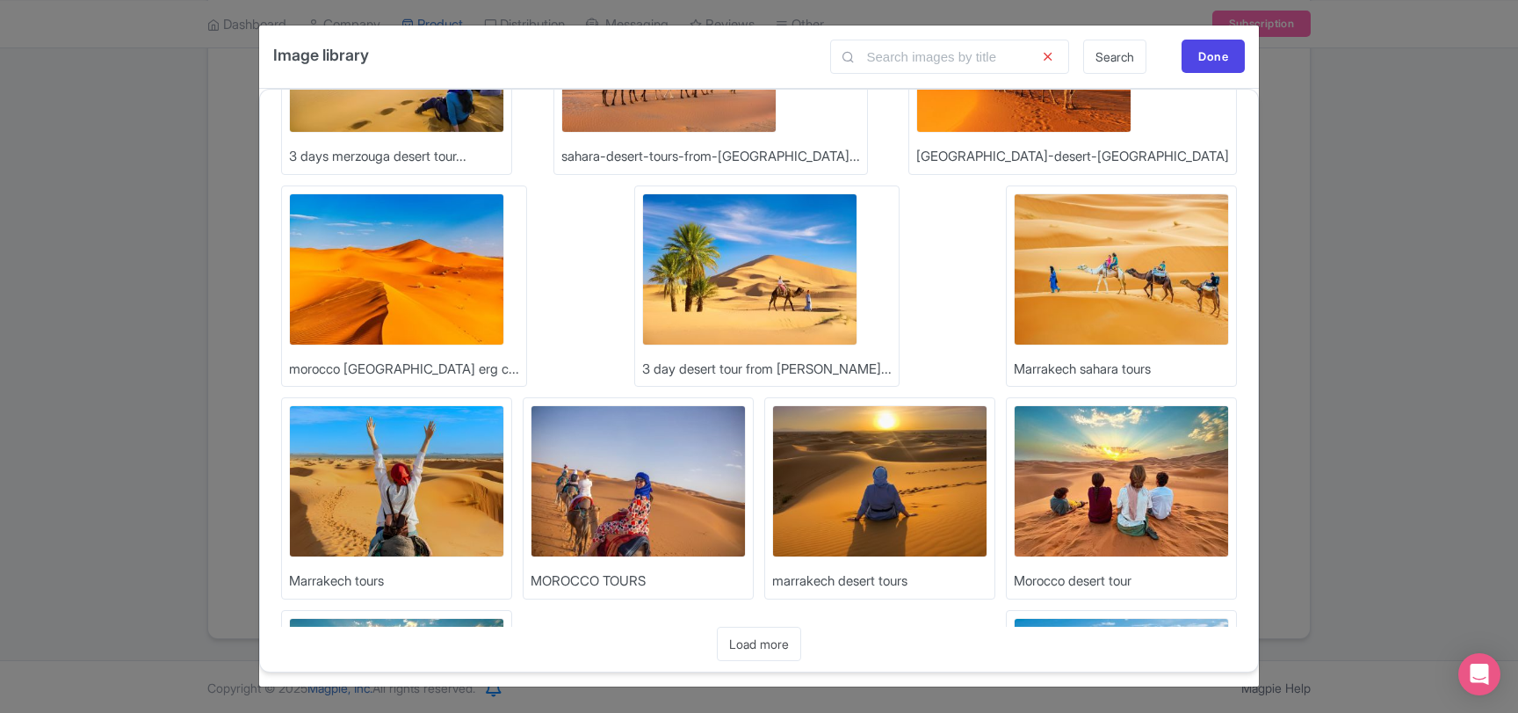
click at [772, 475] on img at bounding box center [879, 481] width 215 height 152
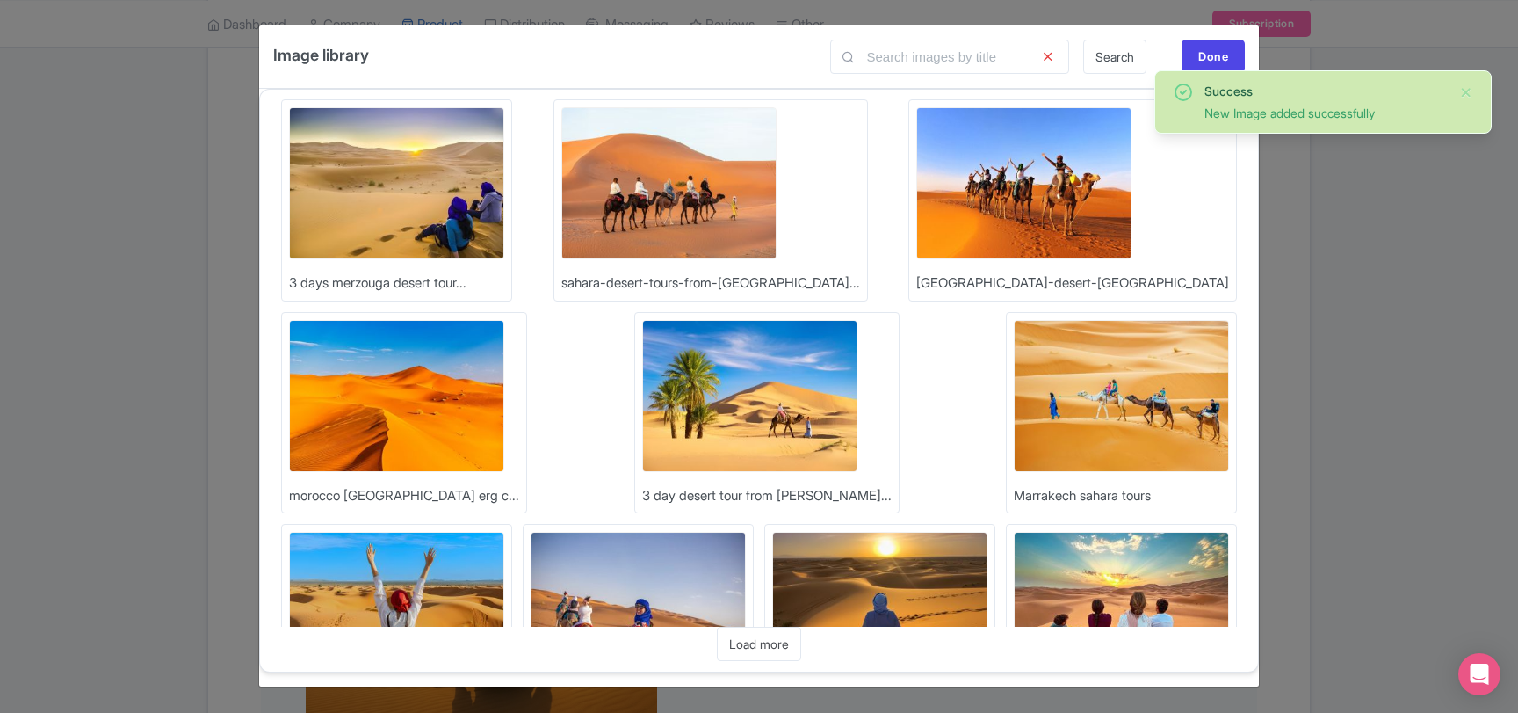
scroll to position [0, 0]
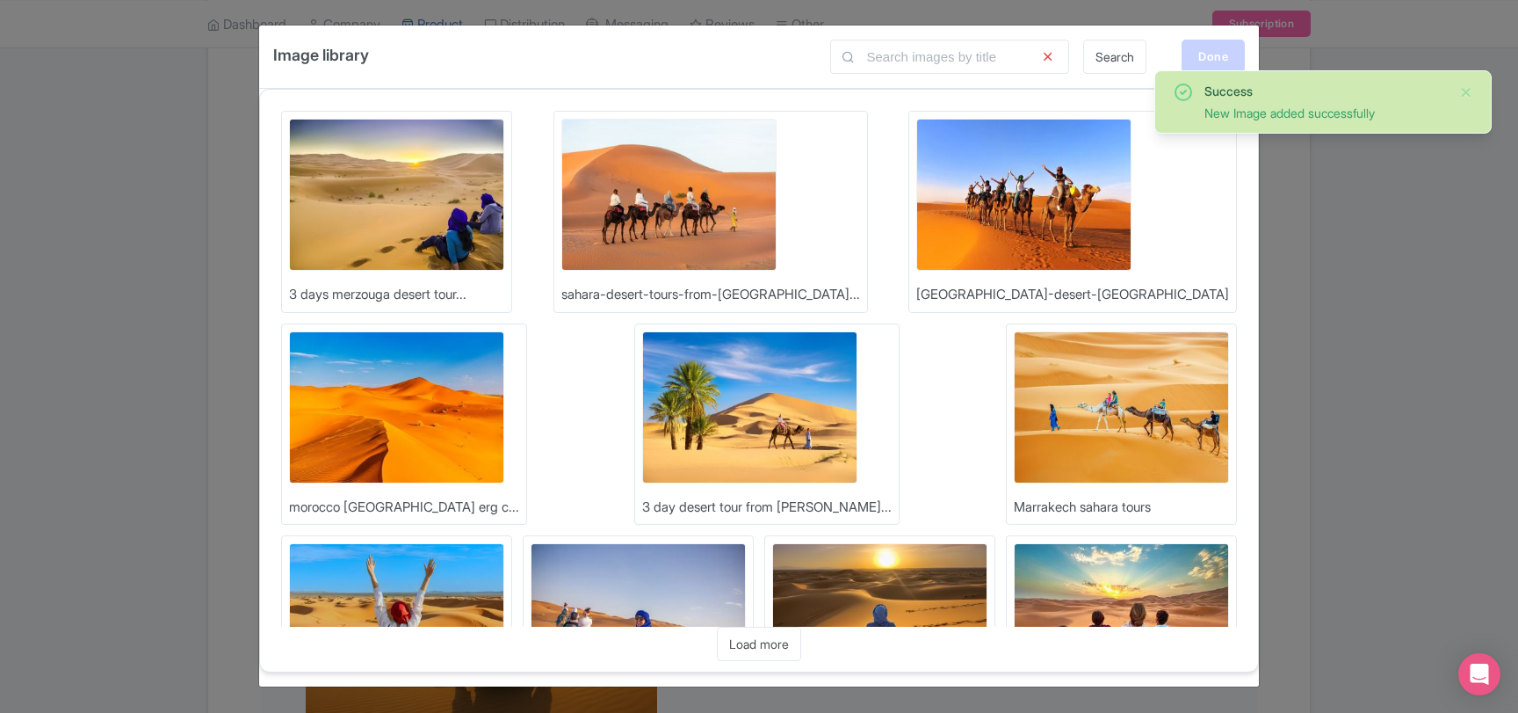
click at [1215, 48] on div "Done" at bounding box center [1213, 56] width 63 height 33
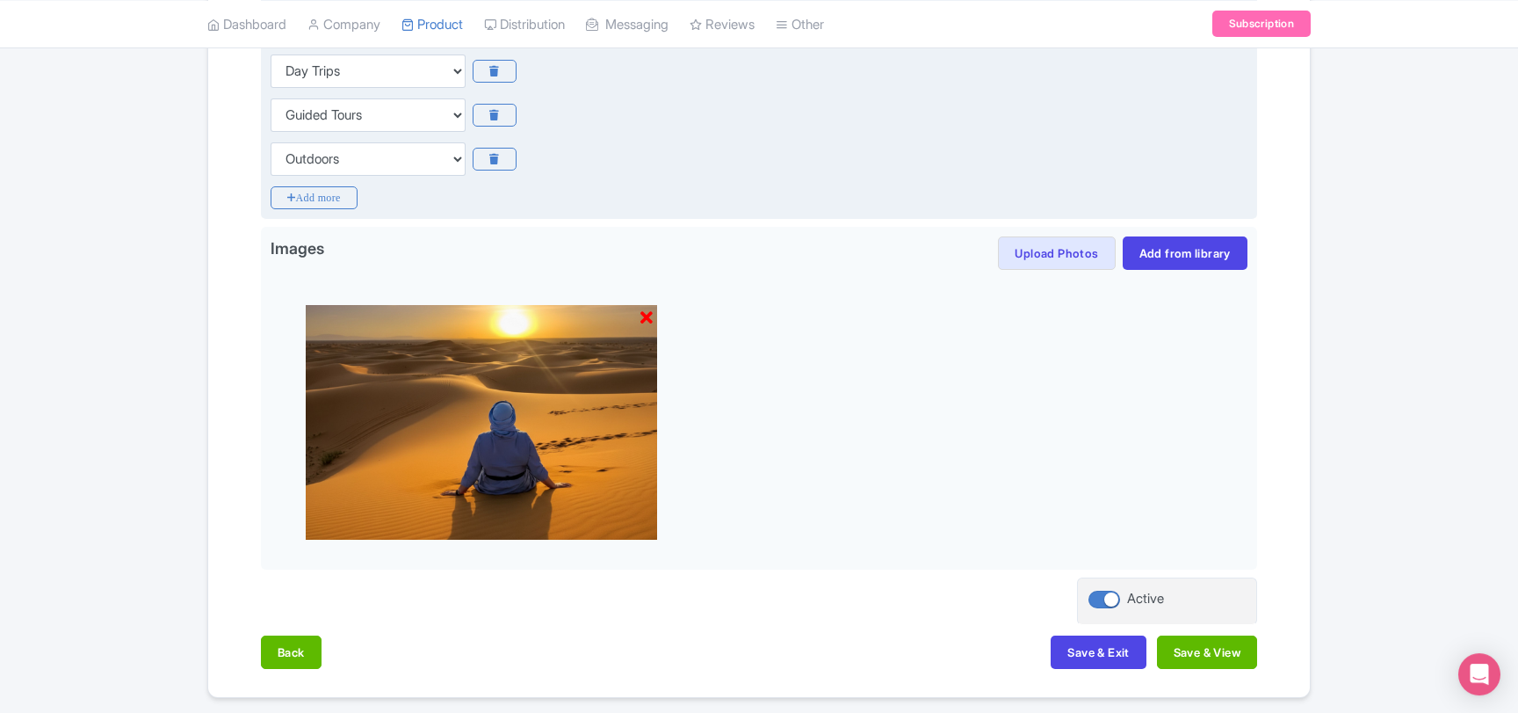
scroll to position [514, 0]
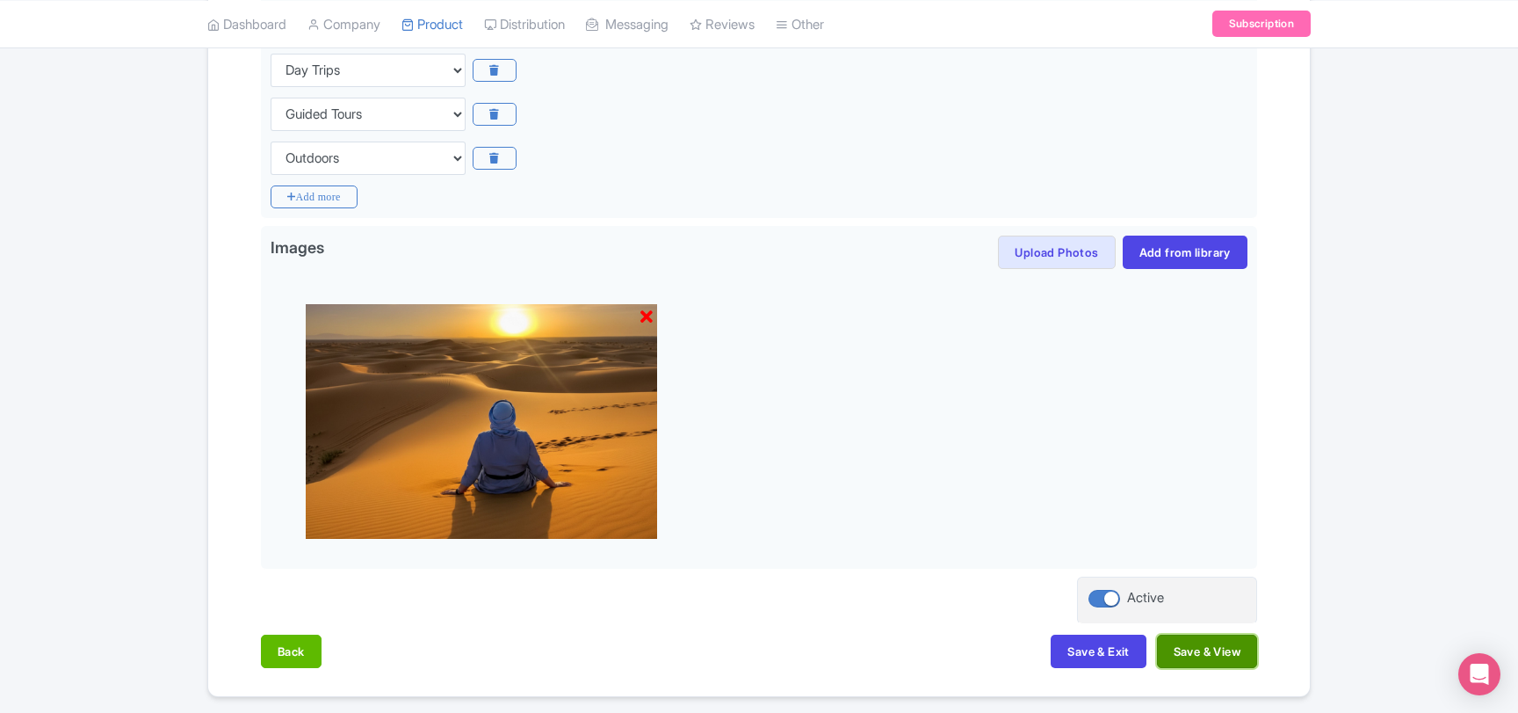
click at [1182, 658] on button "Save & View" at bounding box center [1207, 650] width 100 height 33
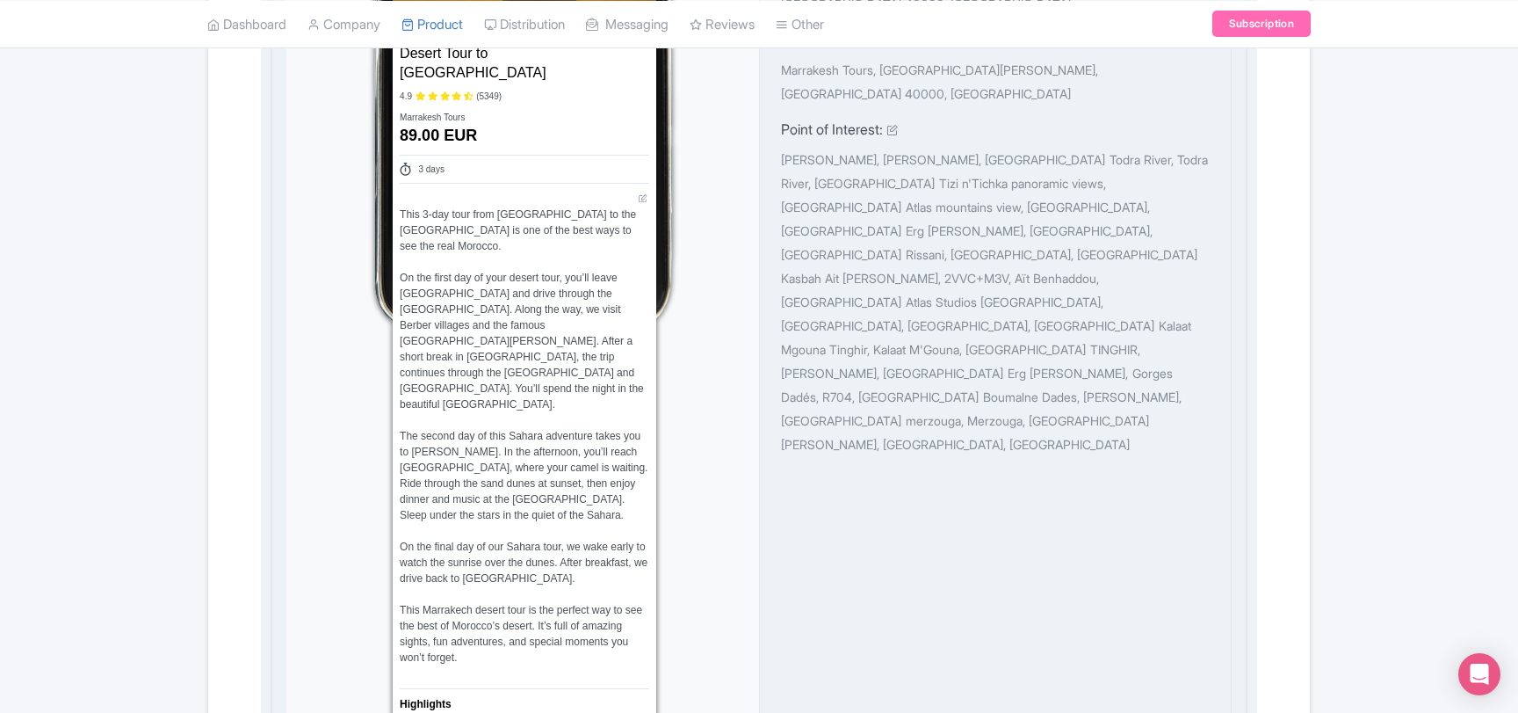
scroll to position [1083, 0]
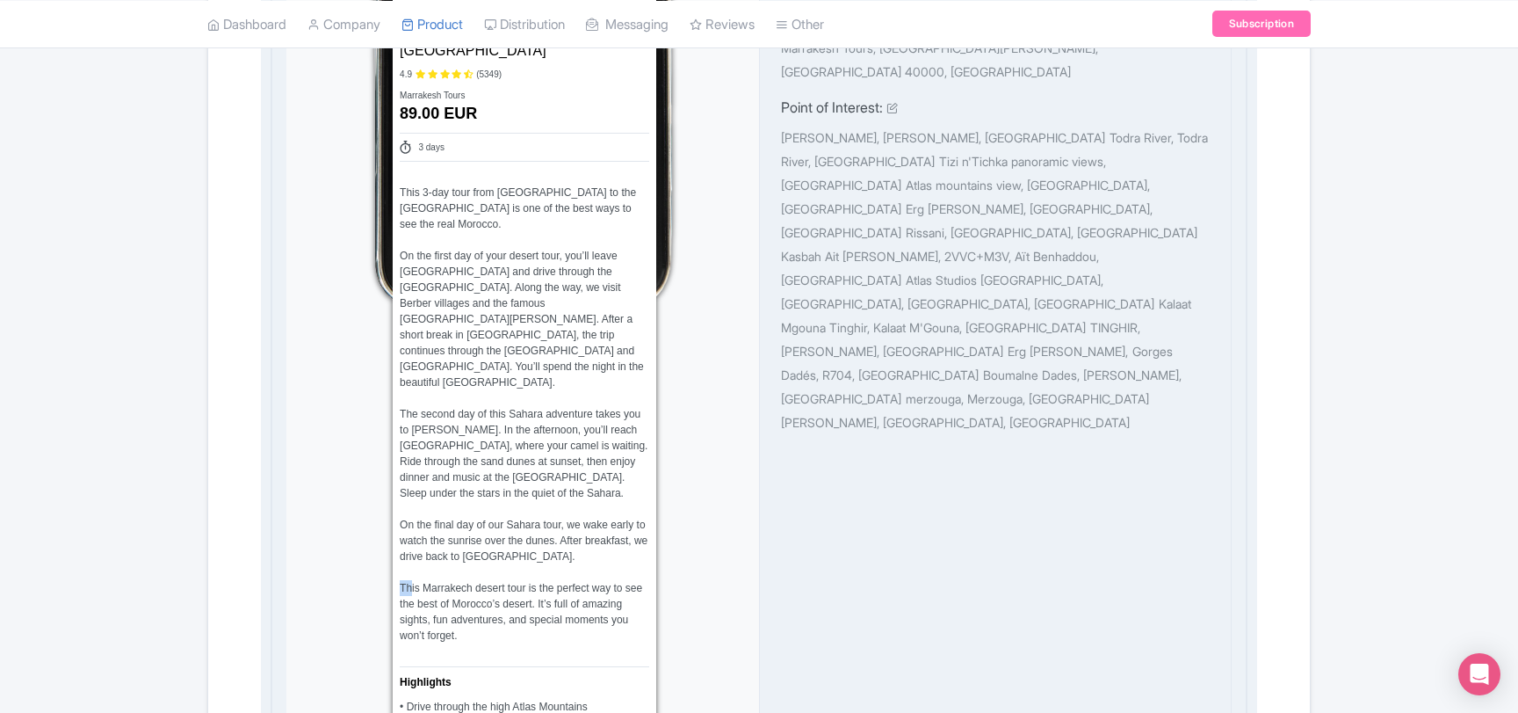
drag, startPoint x: 407, startPoint y: 511, endPoint x: 394, endPoint y: 511, distance: 13.2
click at [394, 511] on div "From [GEOGRAPHIC_DATA]: 3 Day Desert Tour to [GEOGRAPHIC_DATA] Name * 3 Day [GE…" at bounding box center [525, 592] width 264 height 1192
click at [400, 512] on div "From [GEOGRAPHIC_DATA]: 3 Day Desert Tour to [GEOGRAPHIC_DATA] Name * 3 Day [GE…" at bounding box center [525, 592] width 264 height 1192
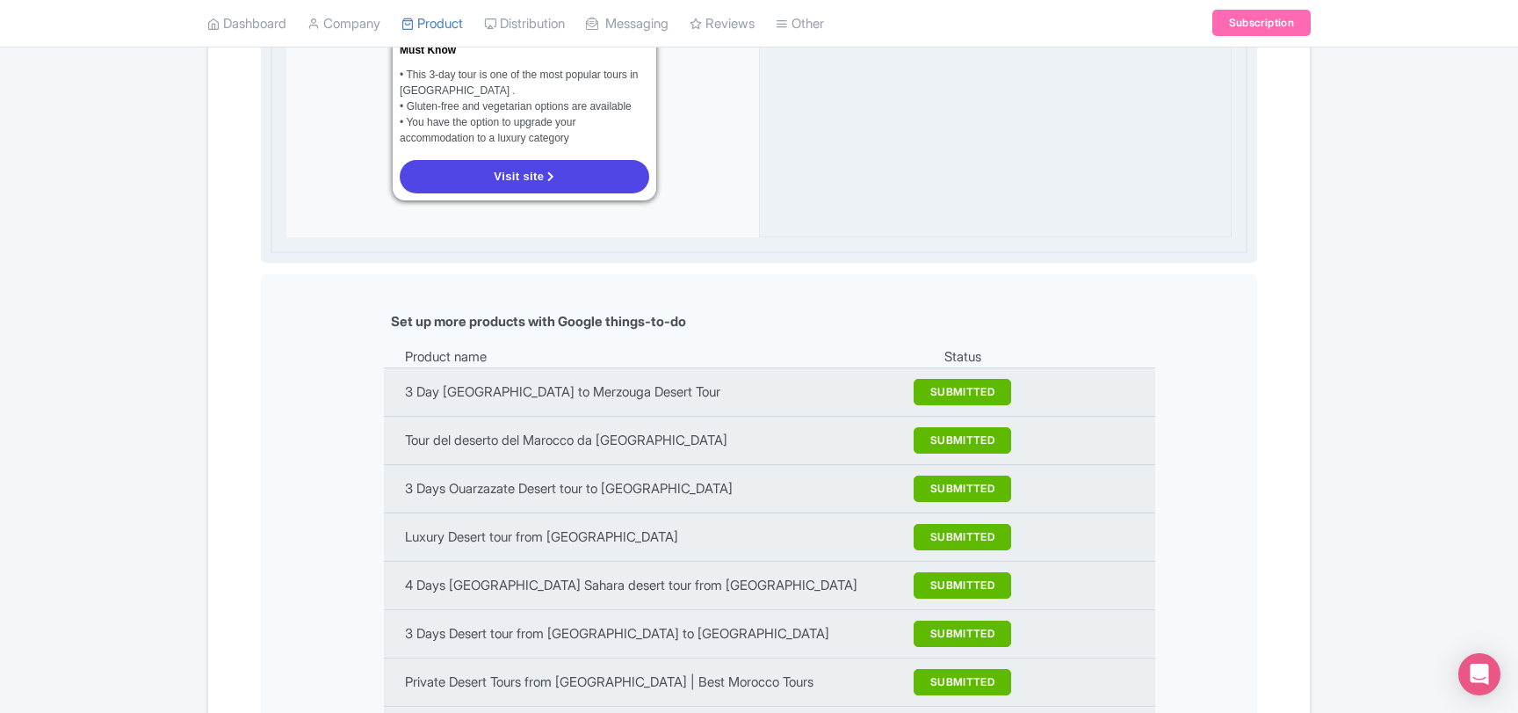
scroll to position [2222, 0]
